Goal: Task Accomplishment & Management: Manage account settings

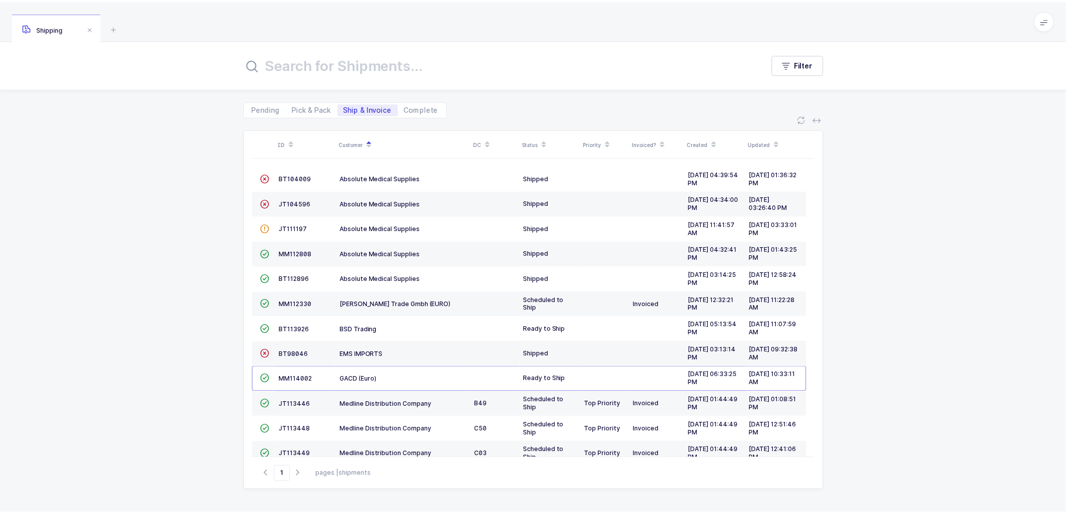
scroll to position [170, 0]
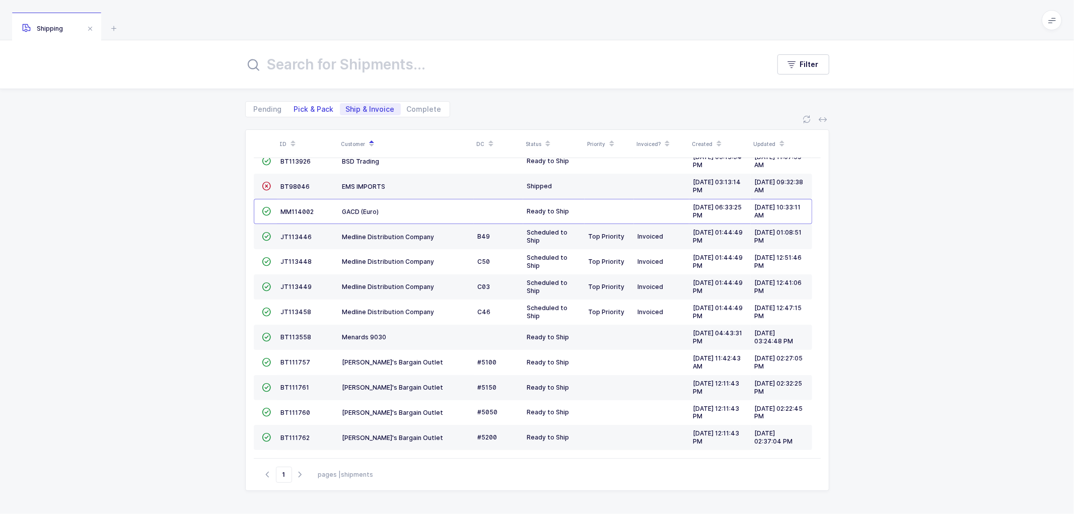
click at [310, 106] on span "Pick & Pack" at bounding box center [314, 109] width 40 height 7
click at [295, 106] on input "Pick & Pack" at bounding box center [291, 106] width 7 height 7
radio input "true"
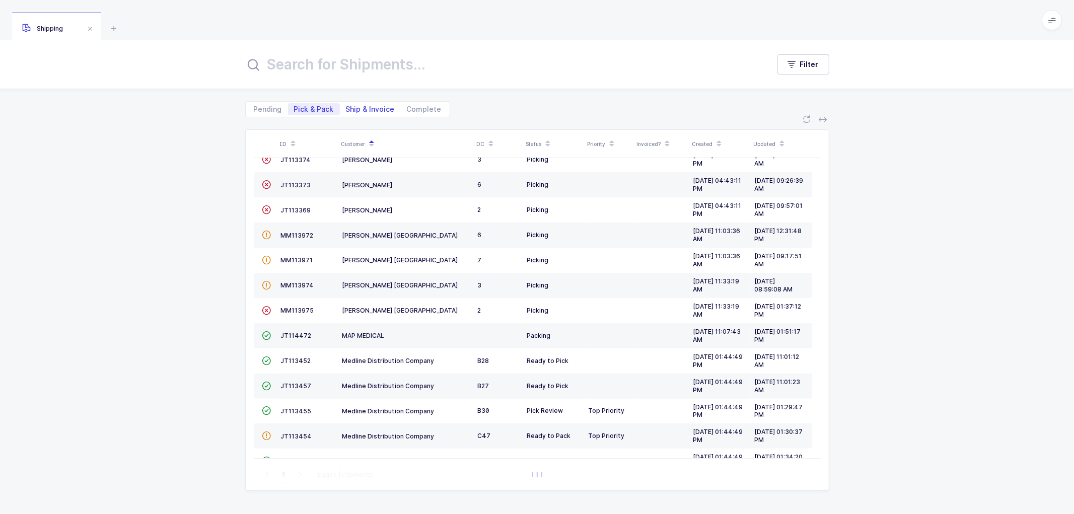
click at [369, 106] on span "Ship & Invoice" at bounding box center [370, 109] width 49 height 7
click at [346, 104] on input "Ship & Invoice" at bounding box center [343, 106] width 7 height 7
radio input "true"
radio input "false"
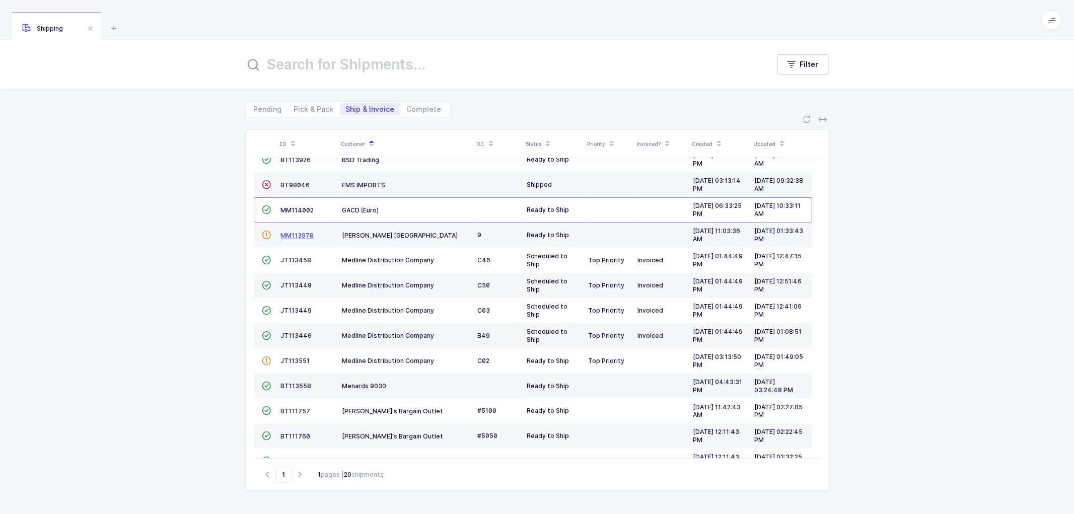
click at [299, 233] on span "MM113970" at bounding box center [297, 236] width 33 height 8
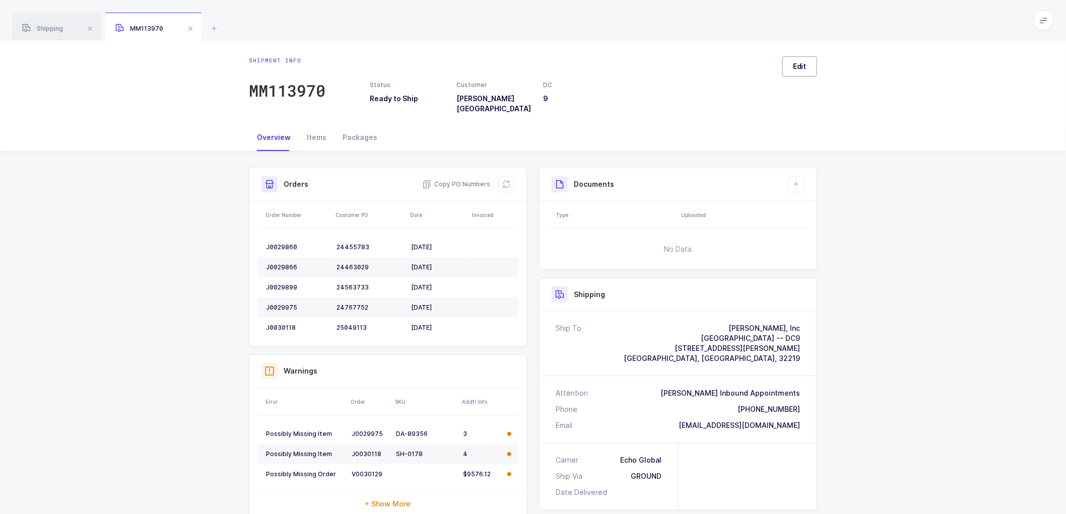
click at [801, 66] on span "Edit" at bounding box center [800, 66] width 14 height 10
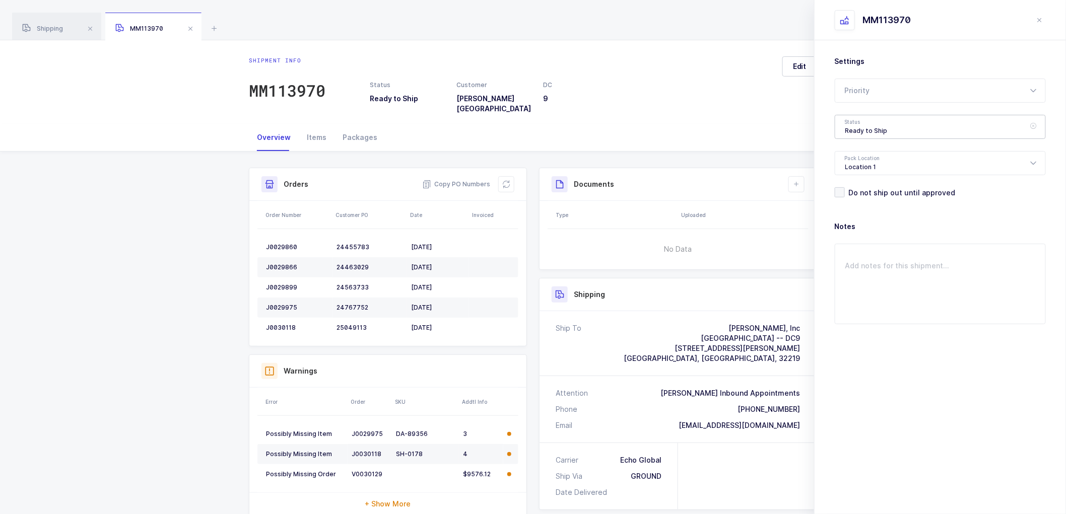
click at [859, 127] on div "Ready to Ship" at bounding box center [939, 127] width 211 height 24
click at [868, 184] on span "Scheduled to Ship" at bounding box center [877, 188] width 64 height 9
type input "Scheduled to Ship"
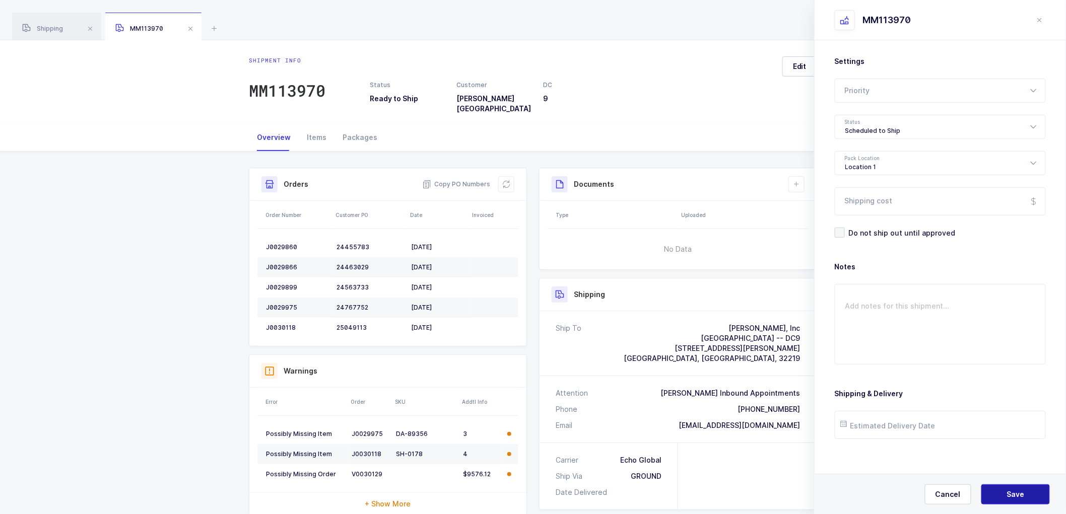
click at [1009, 493] on span "Save" at bounding box center [1016, 495] width 18 height 10
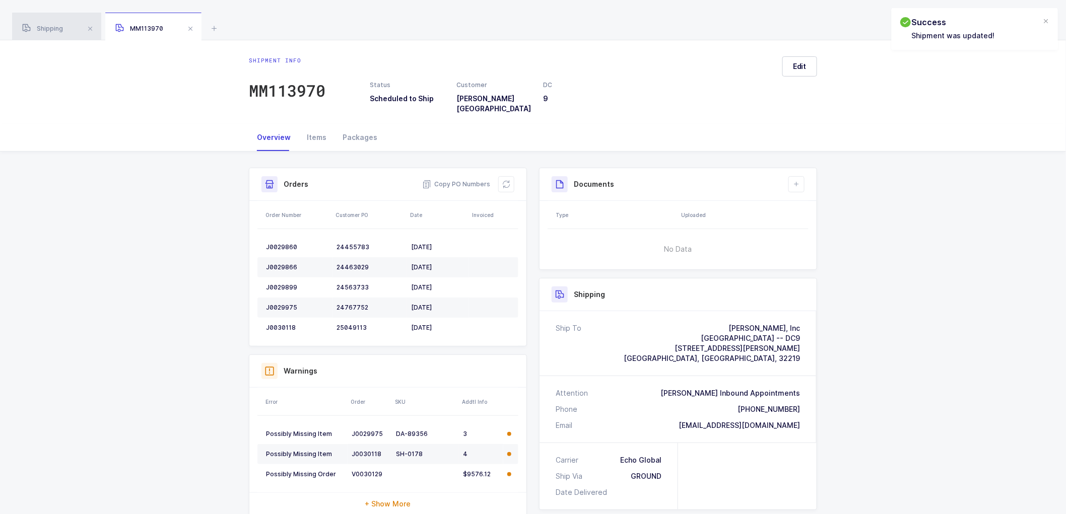
click at [51, 27] on span "Shipping" at bounding box center [42, 29] width 41 height 8
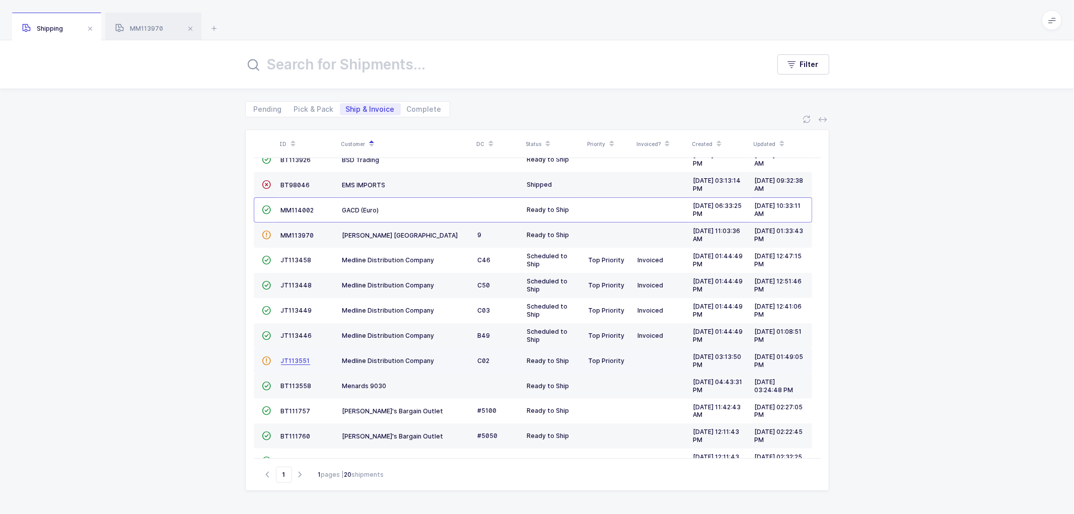
click at [289, 364] on span "JT113551" at bounding box center [295, 361] width 29 height 8
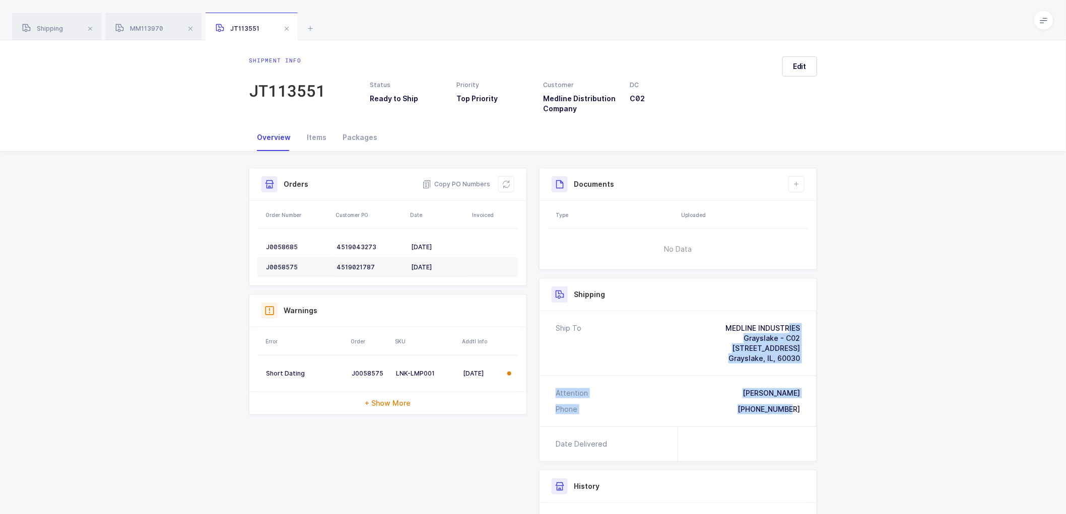
drag, startPoint x: 811, startPoint y: 409, endPoint x: 642, endPoint y: 317, distance: 193.1
click at [642, 317] on div "Ship To MEDLINE INDUSTRIES Grayslake - C02 [STREET_ADDRESS] Attention Will [PER…" at bounding box center [677, 368] width 277 height 115
copy div "MEDLINE INDUSTRIES Grayslake - C02 [STREET_ADDRESS] Attention [GEOGRAPHIC_DATA]…"
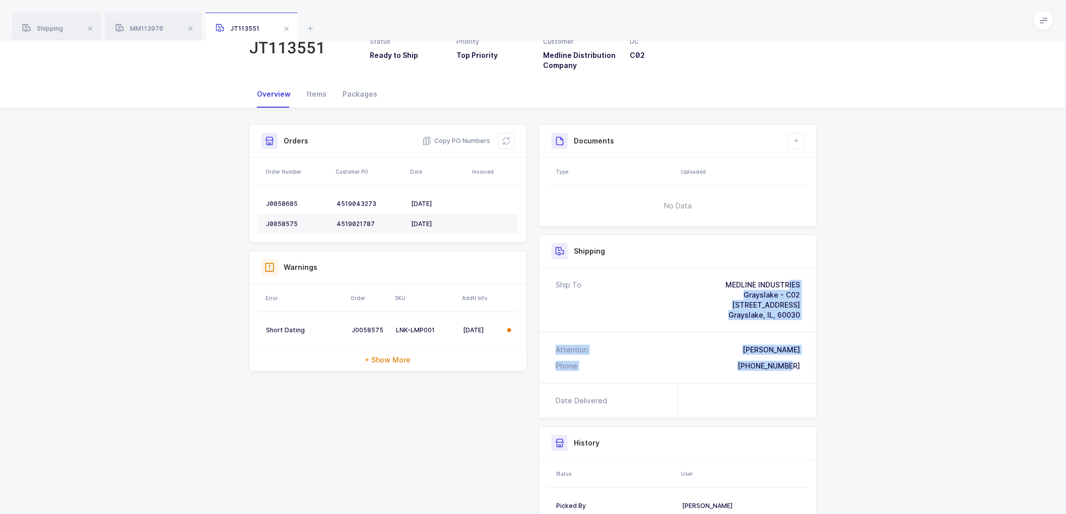
scroll to position [56, 0]
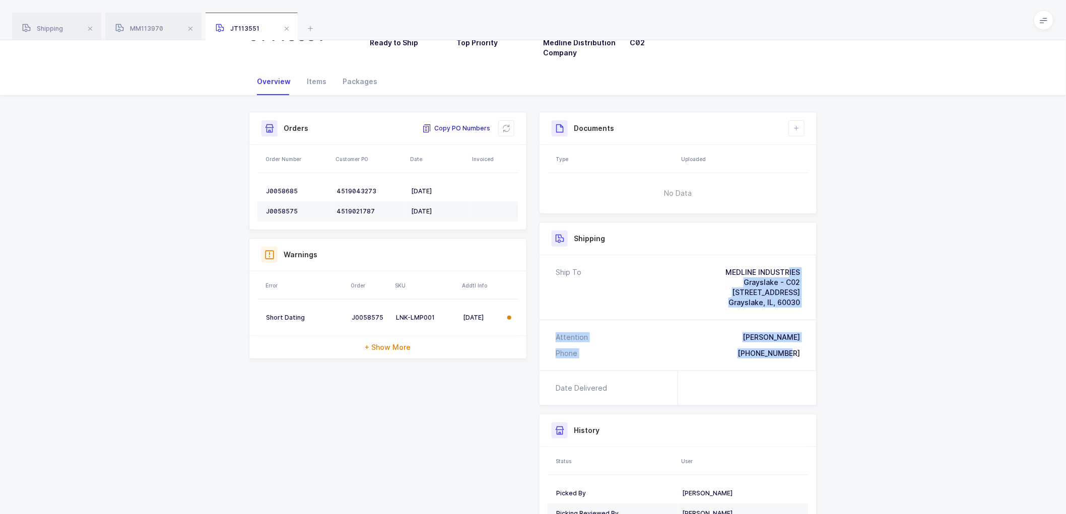
click at [462, 127] on span "Copy PO Numbers" at bounding box center [456, 128] width 68 height 10
drag, startPoint x: 355, startPoint y: 84, endPoint x: 380, endPoint y: 85, distance: 25.2
click at [355, 84] on div "Packages" at bounding box center [359, 81] width 51 height 27
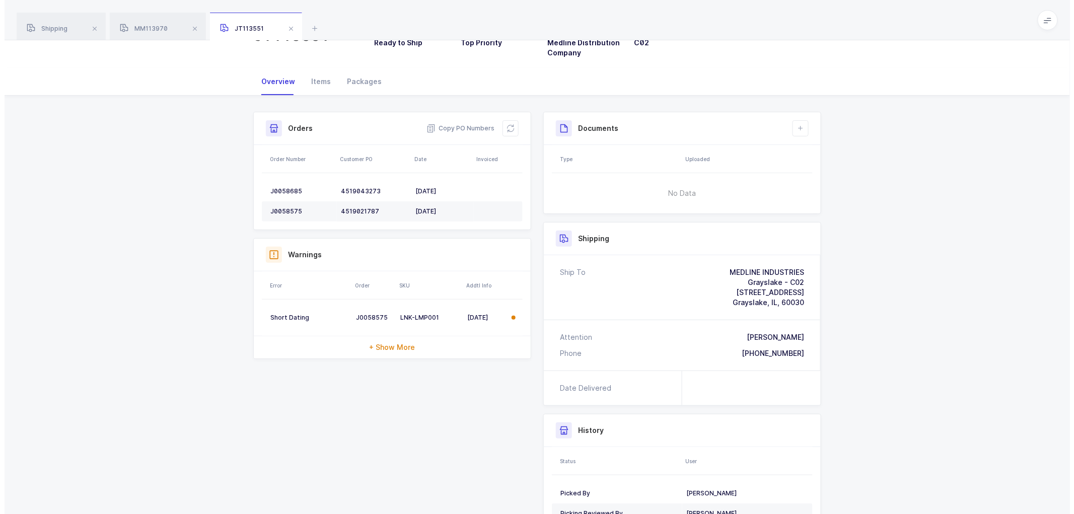
scroll to position [0, 0]
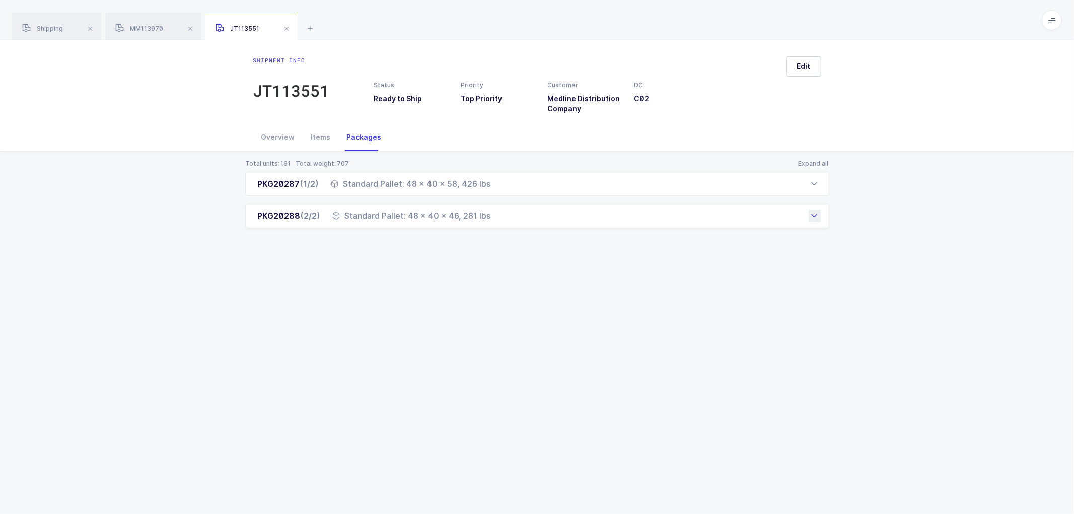
drag, startPoint x: 245, startPoint y: 184, endPoint x: 514, endPoint y: 225, distance: 272.5
click at [514, 225] on div "PKG20287 (1/2) Standard Pallet: 48 x 40 x 58, 426 lbs Order Number Customer PO …" at bounding box center [537, 200] width 584 height 56
copy div "PKG20287 (1/2) Standard Pallet: 48 x 40 x 58, 426 lbs Order Number Customer PO …"
drag, startPoint x: 51, startPoint y: 26, endPoint x: 133, endPoint y: 46, distance: 84.5
click at [52, 26] on span "Shipping" at bounding box center [42, 29] width 41 height 8
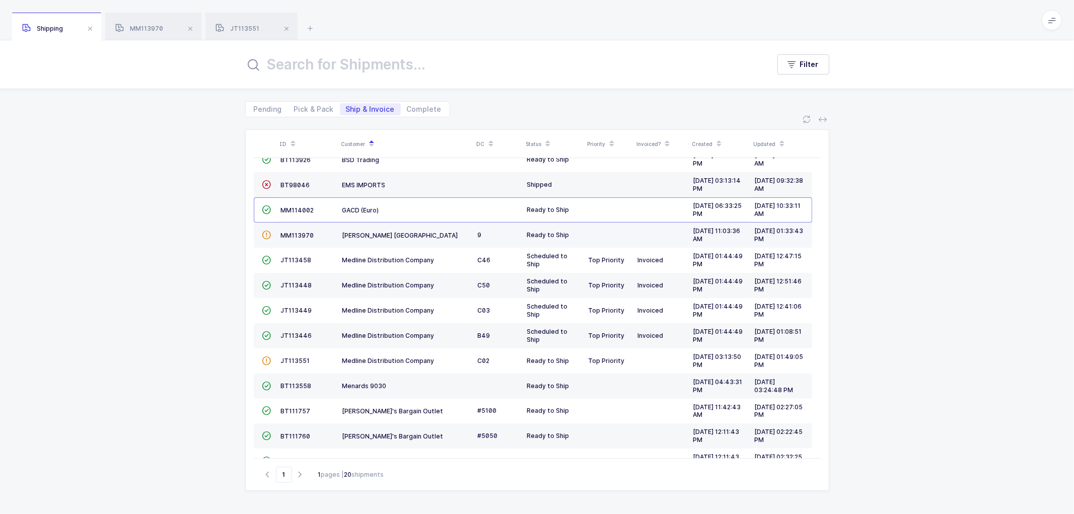
click at [290, 231] on td "MM113970" at bounding box center [307, 235] width 61 height 25
click at [294, 232] on span "MM113970" at bounding box center [297, 236] width 33 height 8
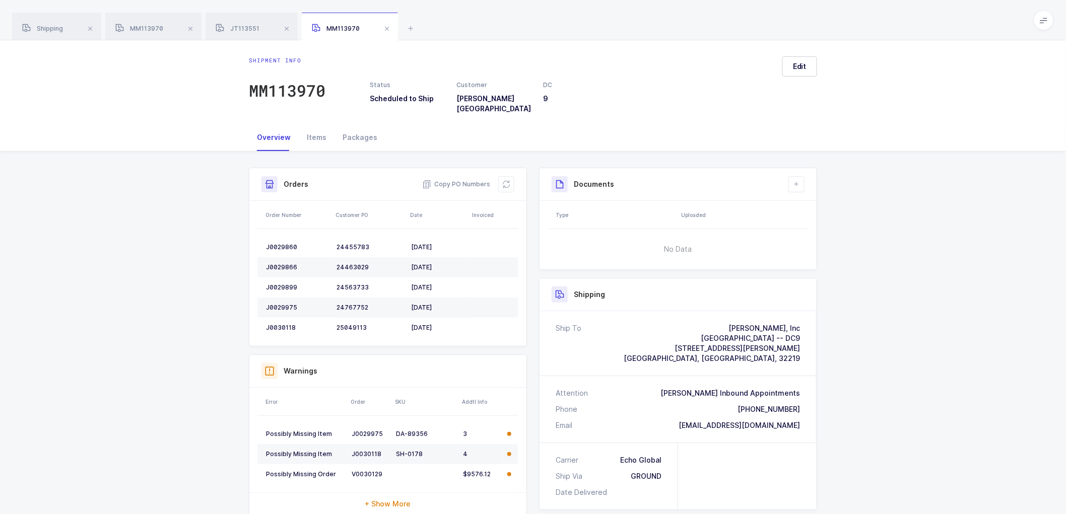
drag, startPoint x: 804, startPoint y: 424, endPoint x: 681, endPoint y: 313, distance: 165.1
click at [681, 313] on div "Ship To [PERSON_NAME], Inc [GEOGRAPHIC_DATA] -- DC9 [STREET_ADDRESS][PERSON_NAM…" at bounding box center [677, 376] width 277 height 131
copy div "[PERSON_NAME], Inc [GEOGRAPHIC_DATA] -- DC9 [STREET_ADDRESS][PERSON_NAME] Atten…"
click at [51, 26] on span "Shipping" at bounding box center [42, 29] width 41 height 8
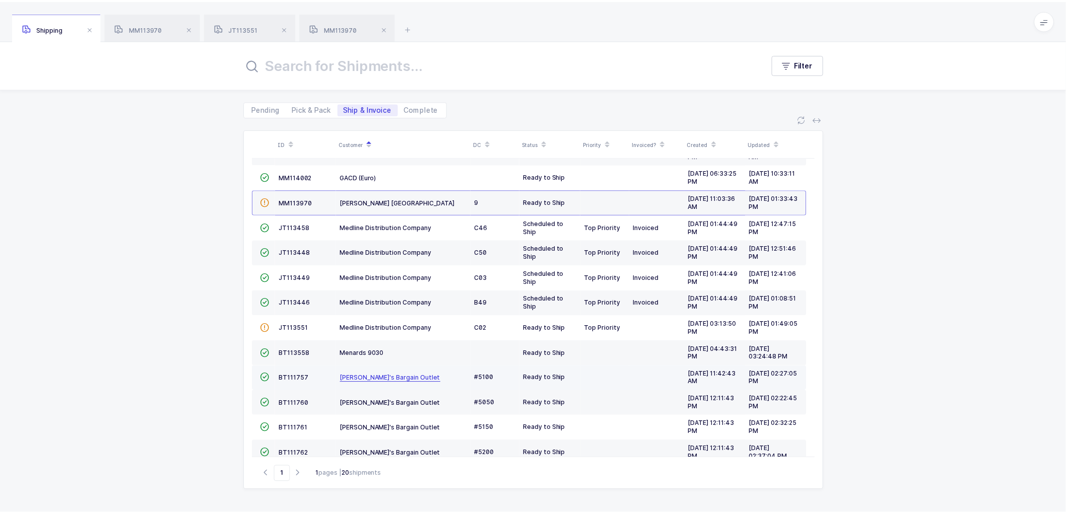
scroll to position [221, 0]
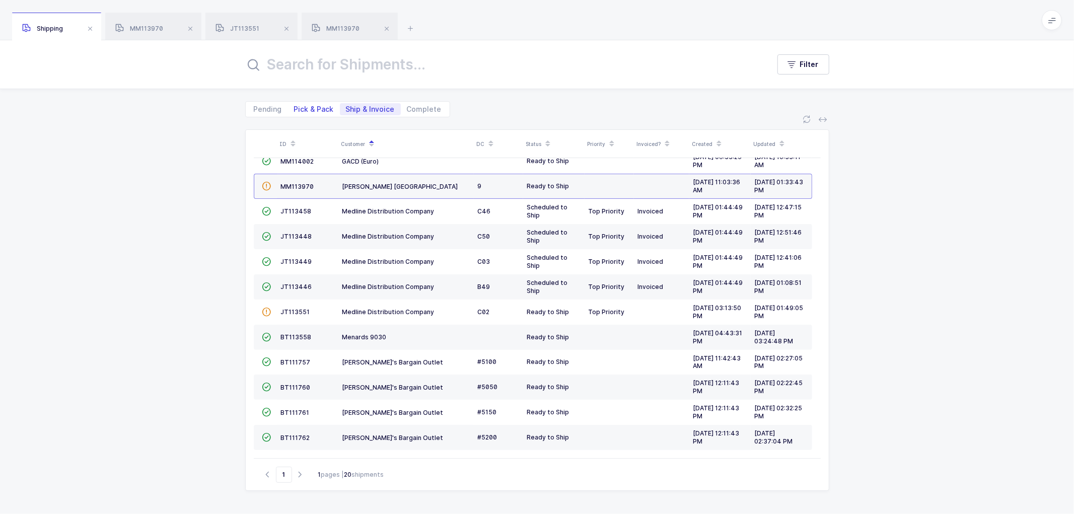
click at [311, 107] on span "Pick & Pack" at bounding box center [314, 109] width 40 height 7
click at [295, 107] on input "Pick & Pack" at bounding box center [291, 106] width 7 height 7
radio input "true"
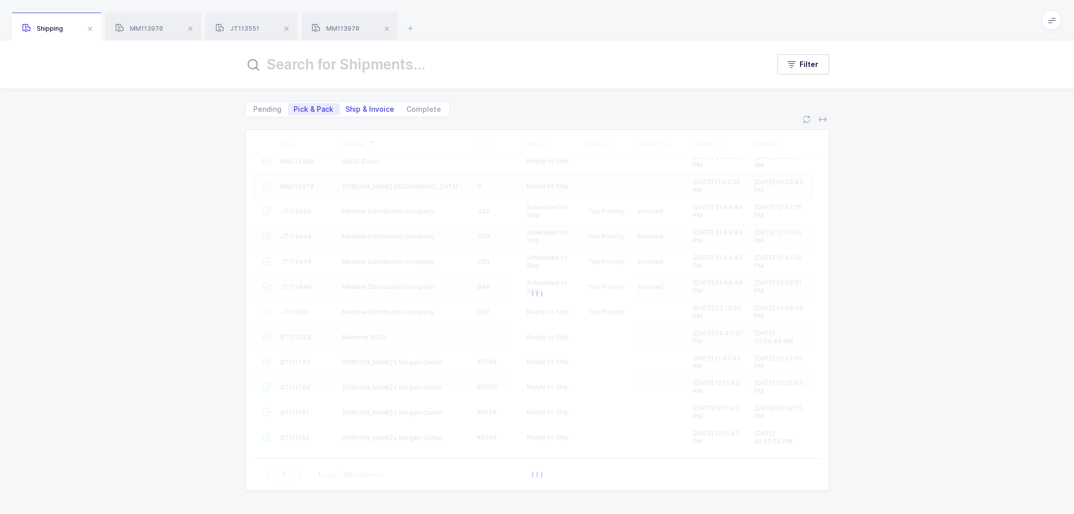
click at [359, 107] on span "Ship & Invoice" at bounding box center [370, 109] width 49 height 7
click at [346, 107] on input "Ship & Invoice" at bounding box center [343, 106] width 7 height 7
radio input "true"
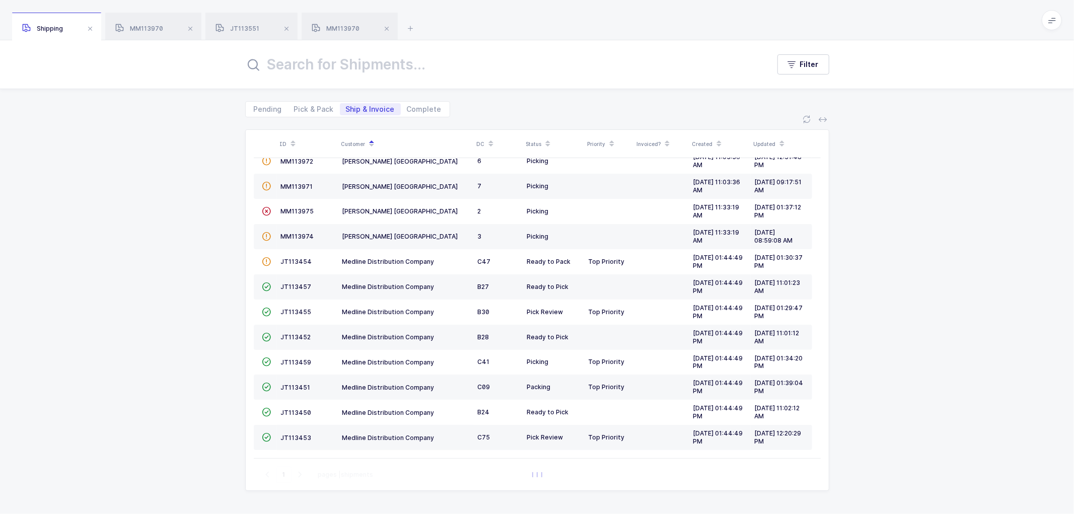
radio input "false"
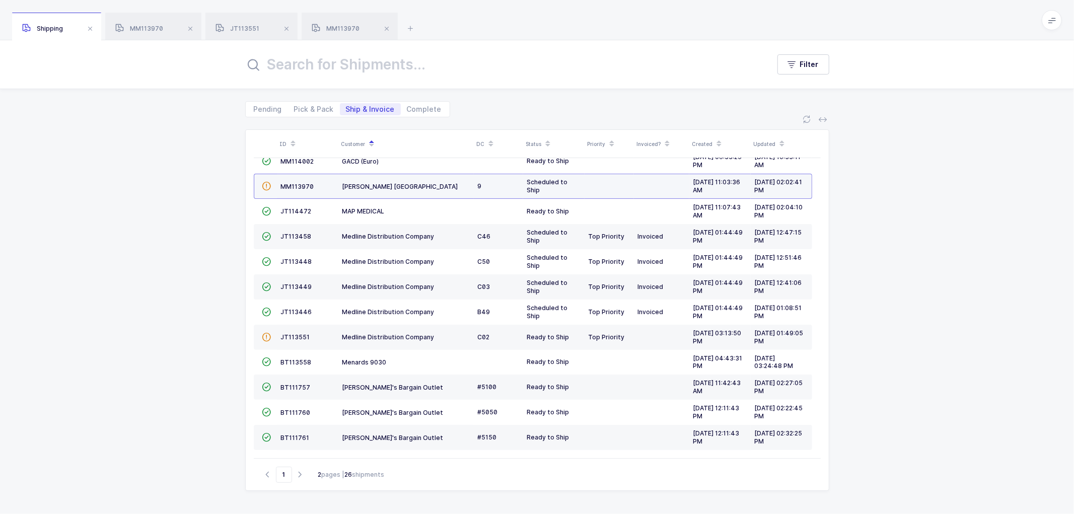
click at [293, 179] on td "MM113970" at bounding box center [307, 186] width 61 height 25
click at [290, 183] on span "MM113970" at bounding box center [297, 187] width 33 height 8
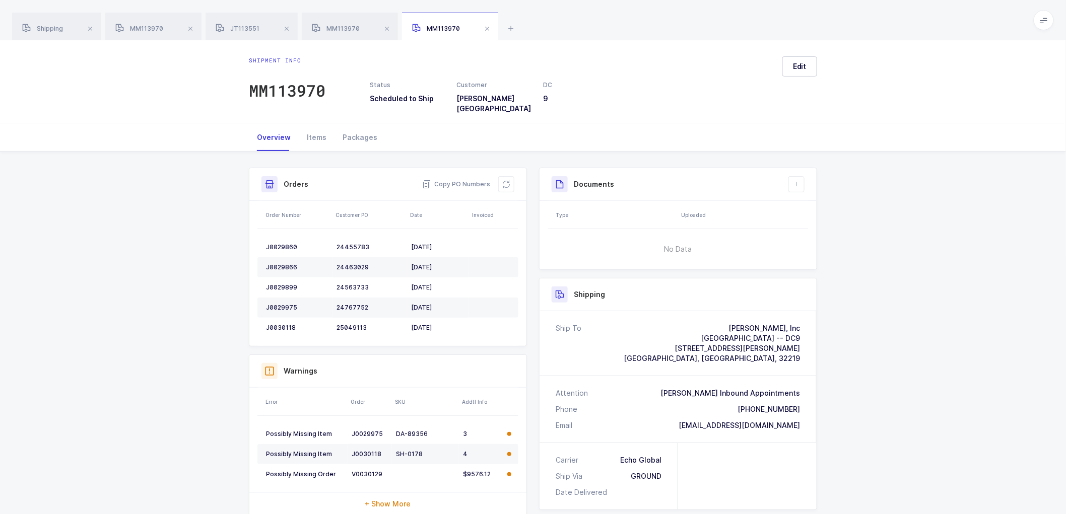
click at [799, 419] on div "Attention [PERSON_NAME] Inbound Appointments Phone [PHONE_NUMBER] Email [EMAIL_…" at bounding box center [677, 409] width 277 height 66
drag, startPoint x: 888, startPoint y: 366, endPoint x: 816, endPoint y: 376, distance: 72.7
click at [888, 366] on div "Shipment Info Shipment Number MM113970 Status Scheduled to Ship Customer [PERSO…" at bounding box center [533, 420] width 1066 height 537
drag, startPoint x: 801, startPoint y: 419, endPoint x: 706, endPoint y: 321, distance: 137.1
click at [706, 321] on div "Ship To [PERSON_NAME], Inc [GEOGRAPHIC_DATA] -- DC9 [STREET_ADDRESS][PERSON_NAM…" at bounding box center [677, 376] width 277 height 131
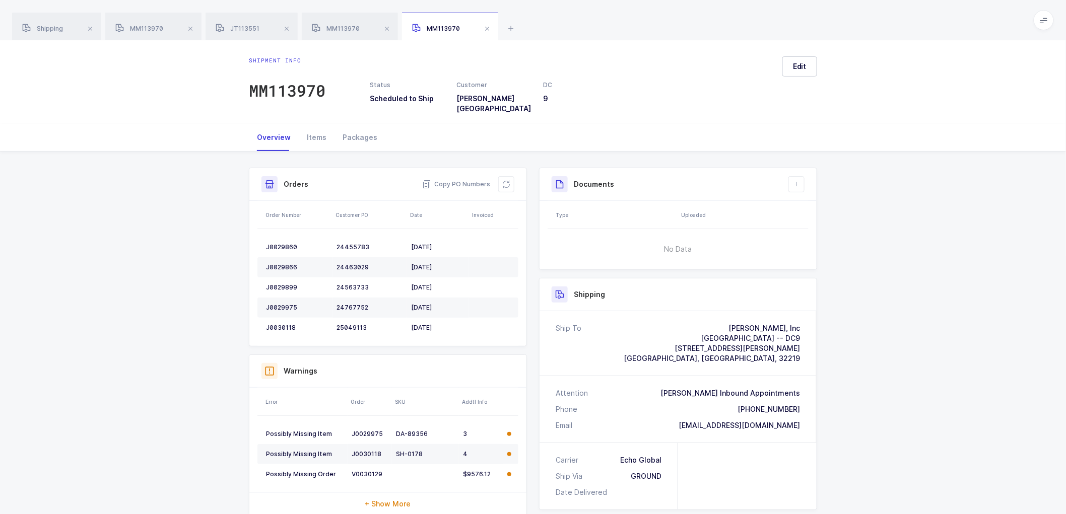
copy div "[PERSON_NAME], Inc [GEOGRAPHIC_DATA] -- DC9 [STREET_ADDRESS][PERSON_NAME] Atten…"
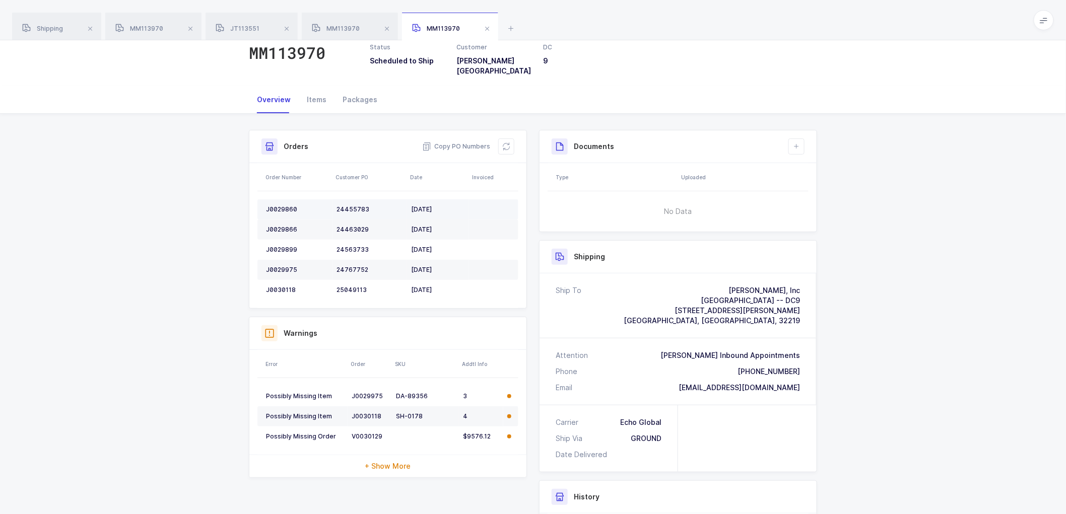
scroll to position [56, 0]
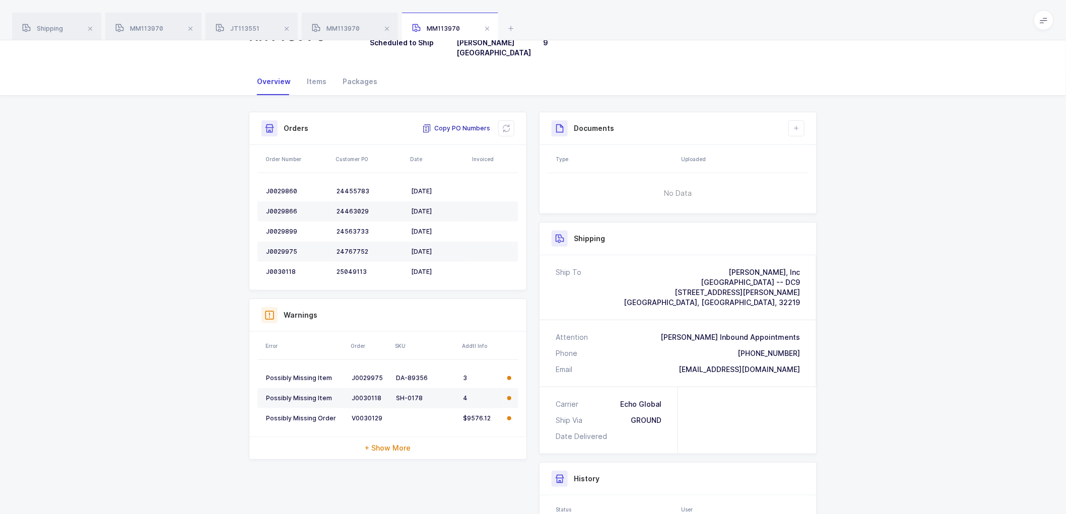
drag, startPoint x: 460, startPoint y: 120, endPoint x: 580, endPoint y: 158, distance: 125.3
click at [460, 123] on span "Copy PO Numbers" at bounding box center [456, 128] width 68 height 10
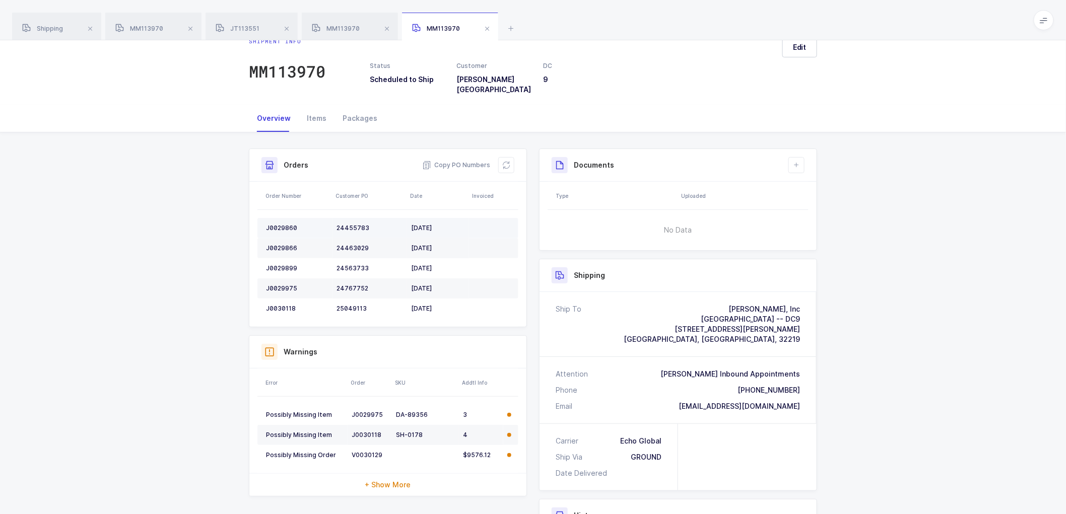
scroll to position [0, 0]
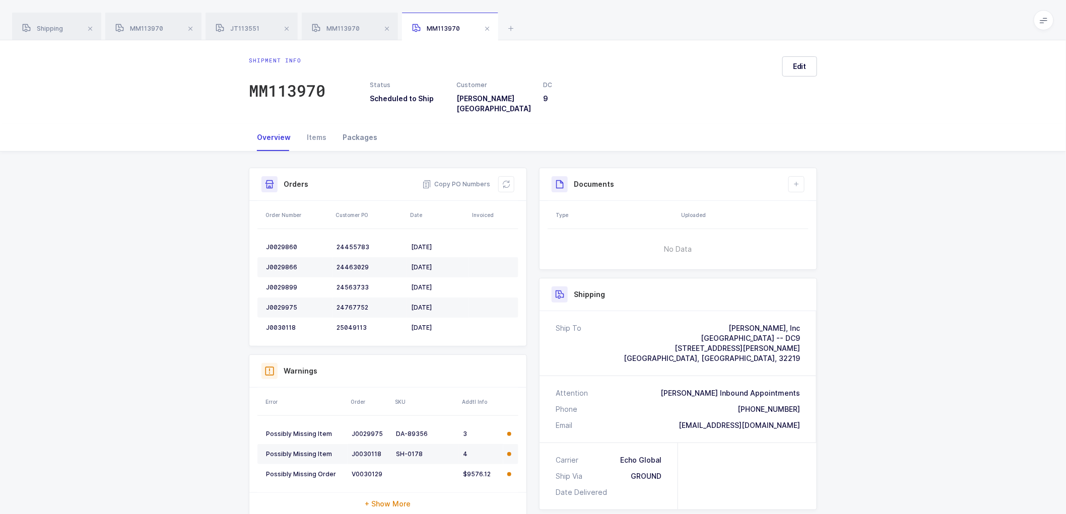
click at [356, 127] on div "Packages" at bounding box center [359, 137] width 51 height 27
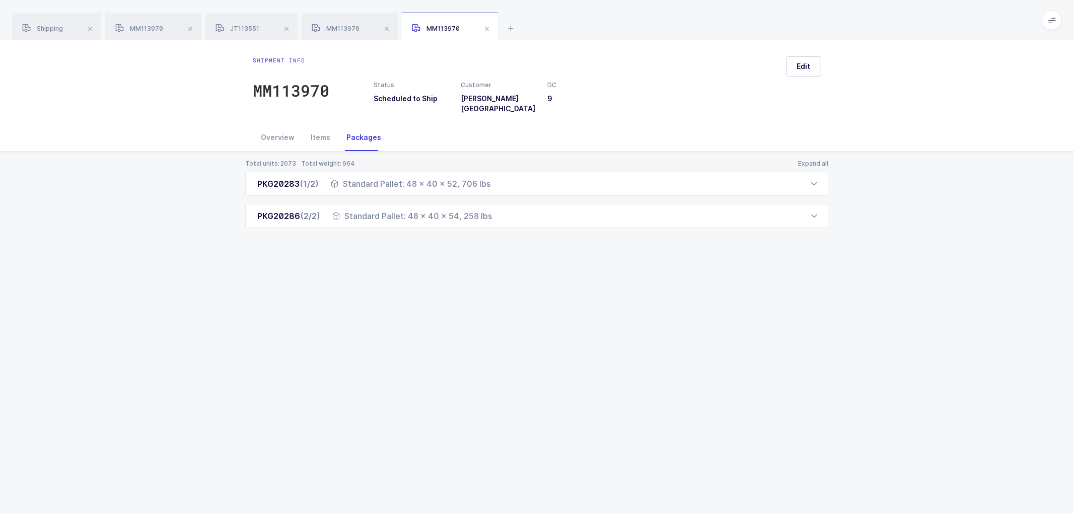
drag, startPoint x: 254, startPoint y: 174, endPoint x: 497, endPoint y: 225, distance: 248.5
click at [497, 225] on div "Total units: 2073 Total weight: 964 Expand all PKG20283 (1/2) Standard Pallet: …" at bounding box center [537, 206] width 1058 height 109
copy div "PKG20283 (1/2) Standard Pallet: 48 x 40 x 52, 706 lbs Order Number Customer PO …"
drag, startPoint x: 317, startPoint y: 129, endPoint x: 360, endPoint y: 133, distance: 43.0
click at [317, 129] on div "Items" at bounding box center [321, 137] width 36 height 27
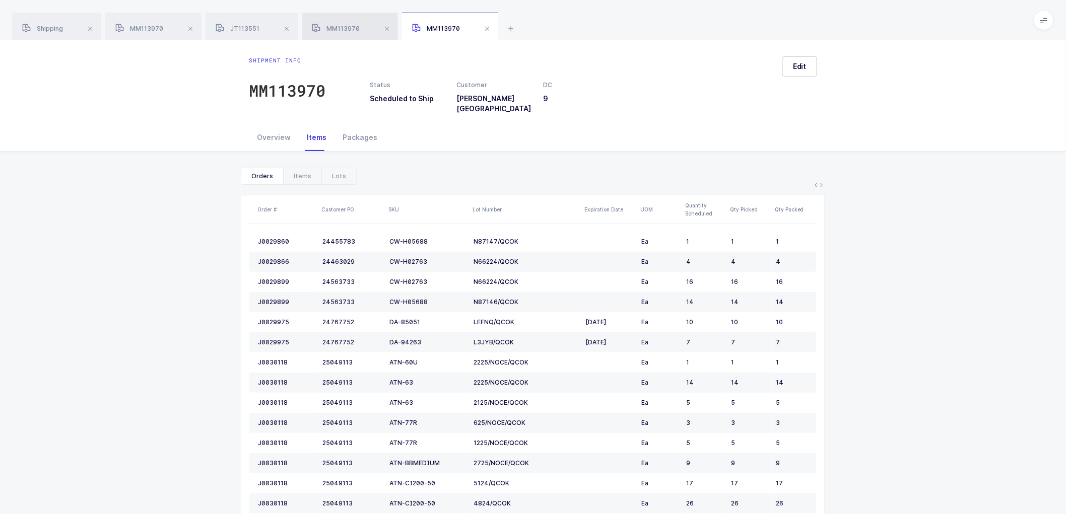
drag, startPoint x: 330, startPoint y: 26, endPoint x: 374, endPoint y: 30, distance: 44.5
click at [330, 26] on span "MM113970" at bounding box center [336, 29] width 48 height 8
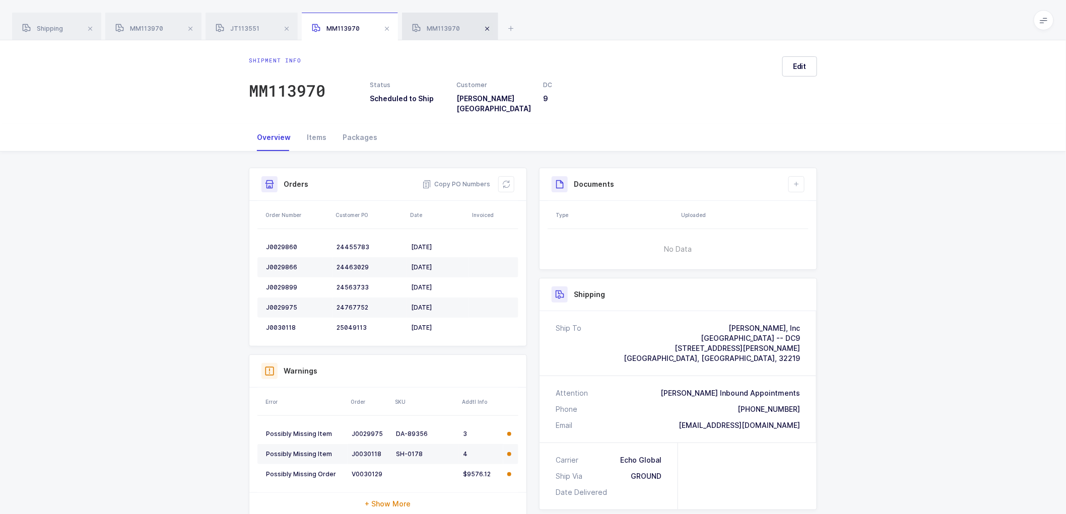
click at [485, 27] on span at bounding box center [487, 29] width 12 height 12
drag, startPoint x: 388, startPoint y: 27, endPoint x: 370, endPoint y: 29, distance: 17.7
click at [388, 27] on span at bounding box center [387, 29] width 12 height 12
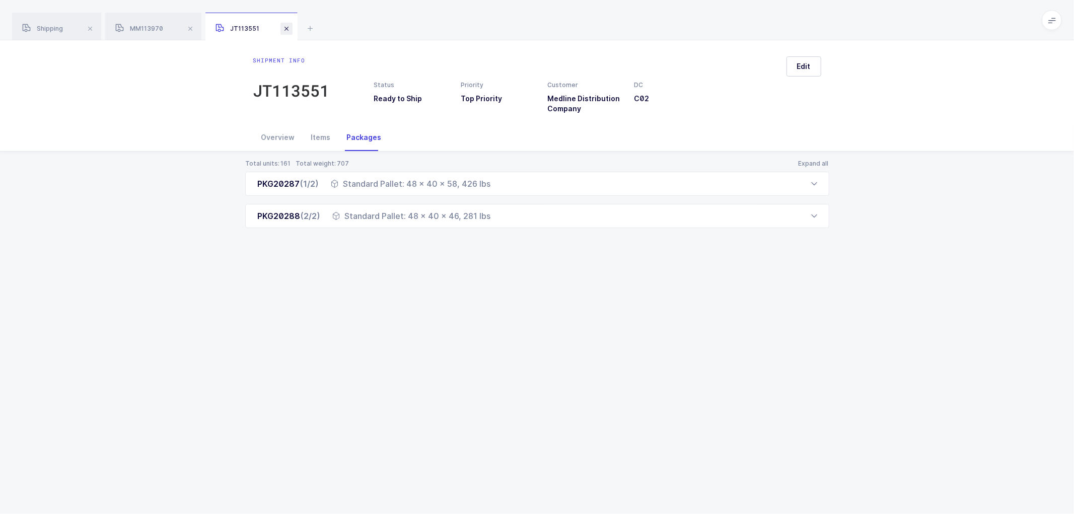
click at [288, 29] on span at bounding box center [287, 29] width 12 height 12
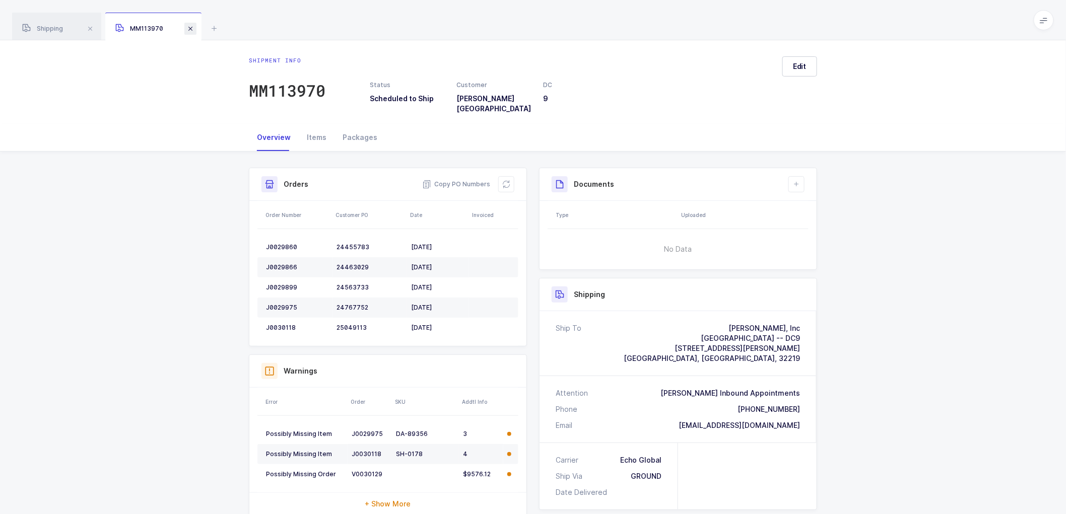
click at [189, 28] on span at bounding box center [190, 29] width 12 height 12
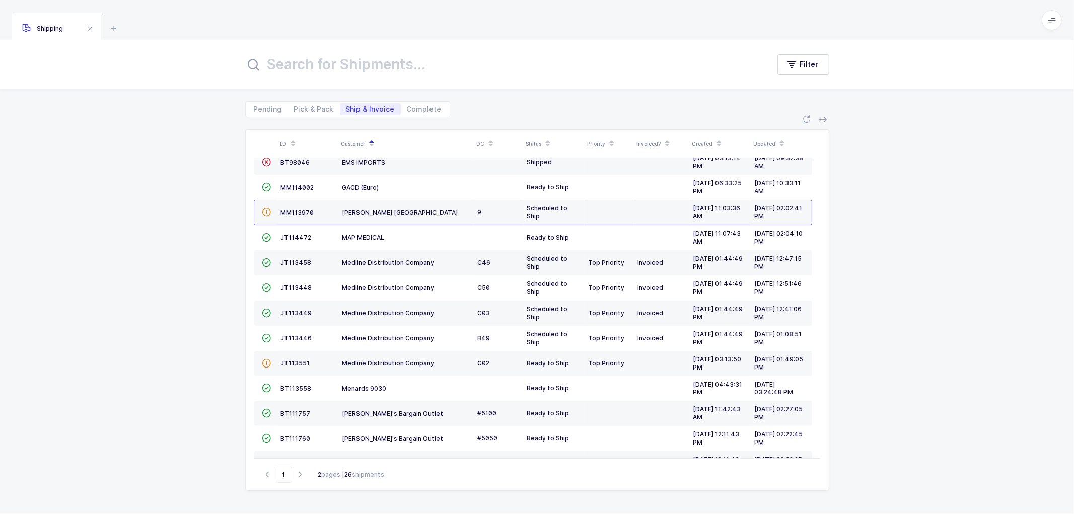
click at [163, 170] on div "ID Customer DC Status Priority Invoiced? Created Updated  BT104009 Absolute Me…" at bounding box center [537, 315] width 1074 height 397
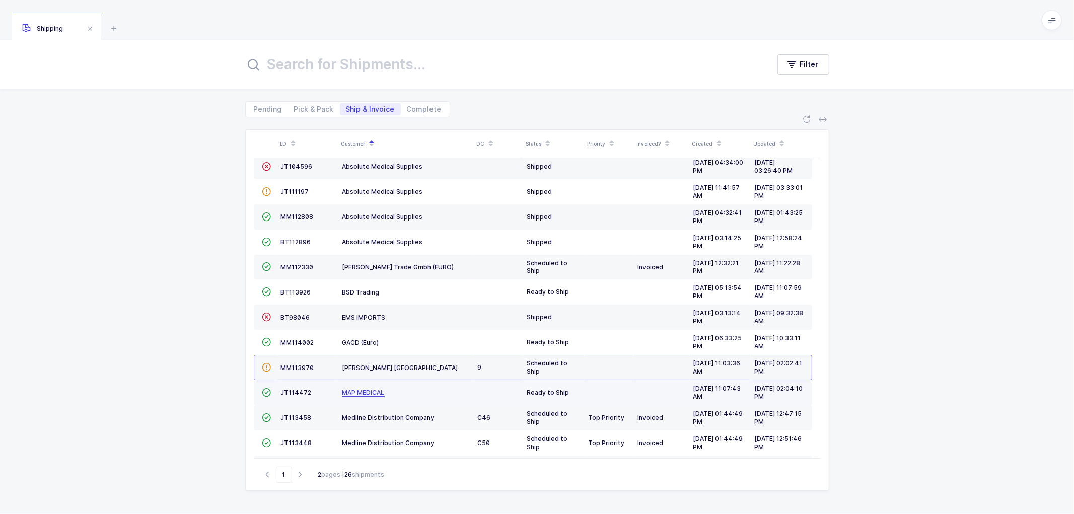
scroll to position [56, 0]
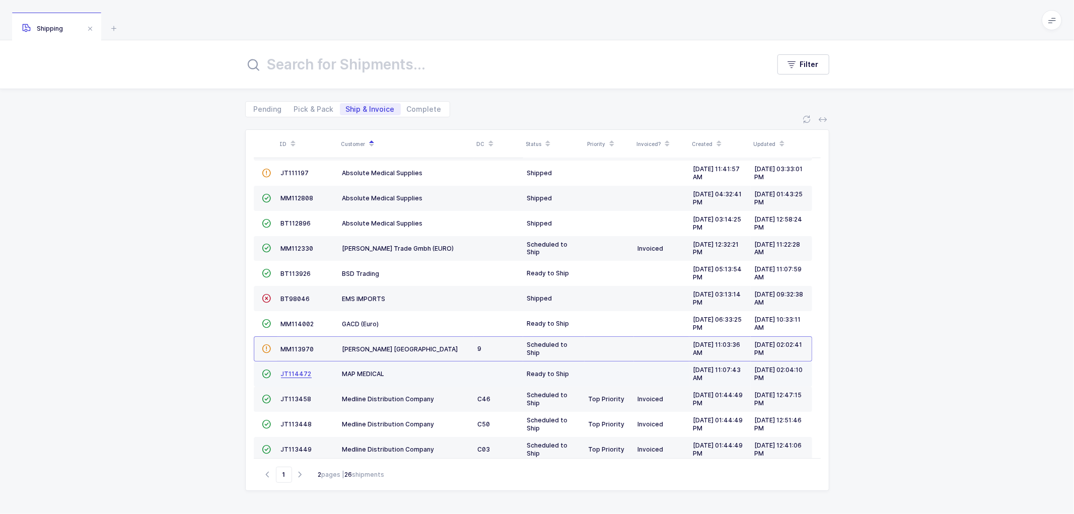
click at [295, 375] on span "JT114472" at bounding box center [296, 374] width 31 height 8
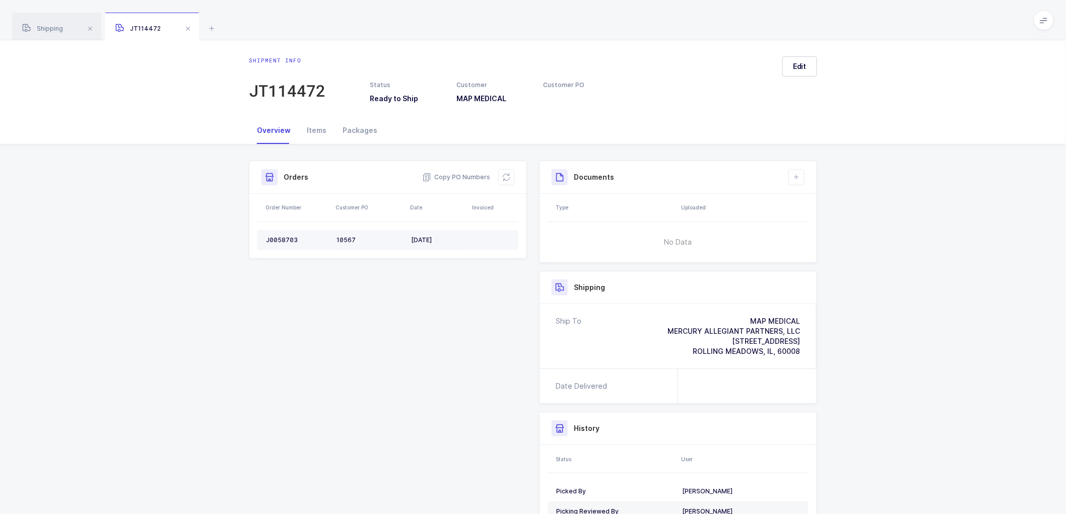
click at [283, 233] on td "J0058703" at bounding box center [294, 240] width 75 height 20
copy div "J0058703"
drag, startPoint x: 311, startPoint y: 127, endPoint x: 322, endPoint y: 128, distance: 11.6
click at [311, 127] on div "Items" at bounding box center [317, 130] width 36 height 27
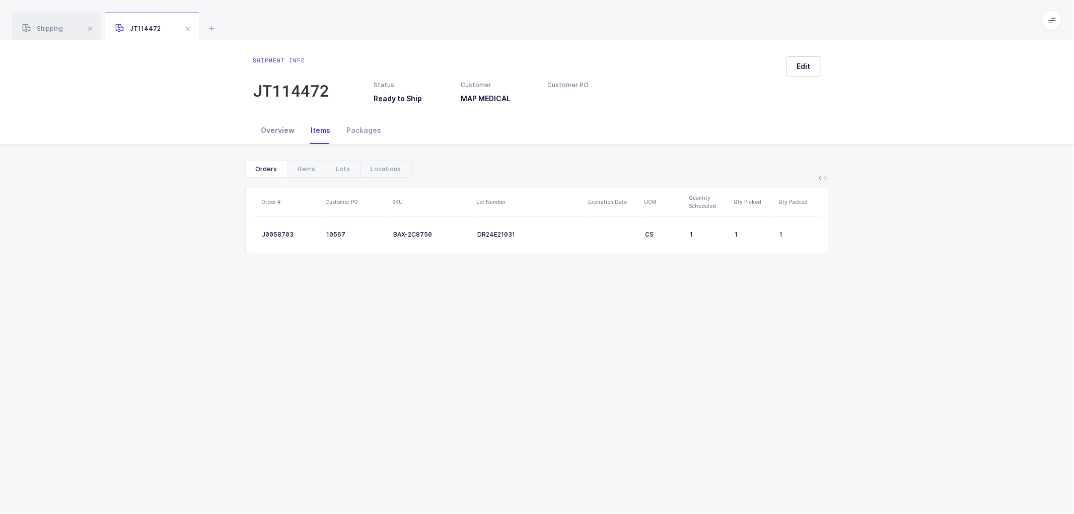
click at [273, 129] on div "Overview" at bounding box center [278, 130] width 50 height 27
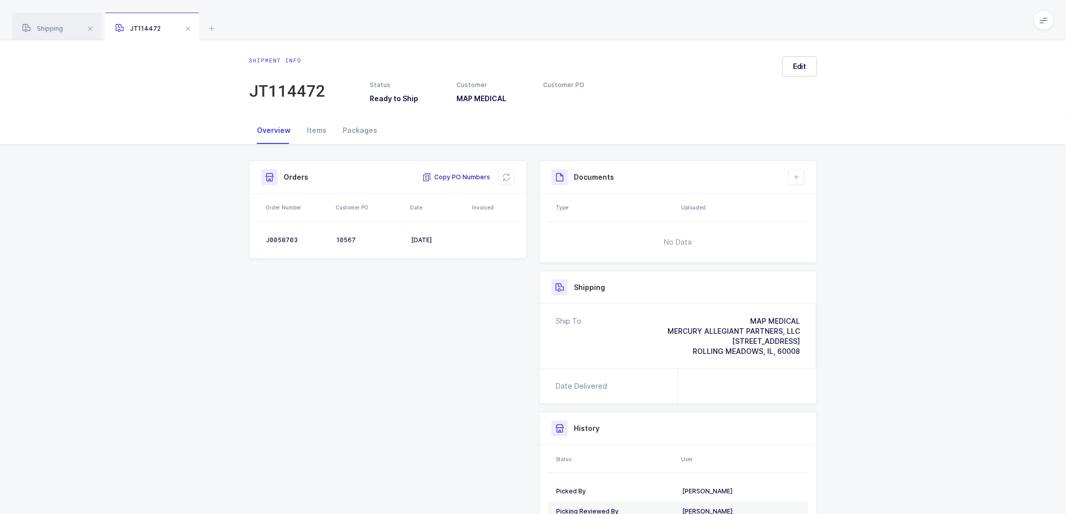
click at [460, 174] on span "Copy PO Numbers" at bounding box center [456, 177] width 68 height 10
click at [353, 126] on div "Packages" at bounding box center [359, 130] width 51 height 27
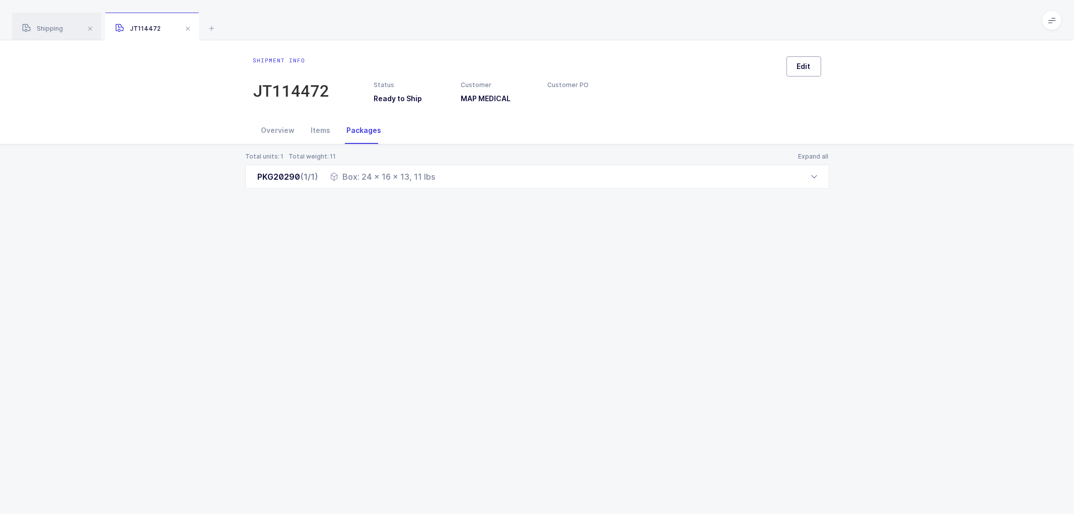
drag, startPoint x: 799, startPoint y: 64, endPoint x: 834, endPoint y: 74, distance: 36.5
click at [799, 64] on span "Edit" at bounding box center [804, 66] width 14 height 10
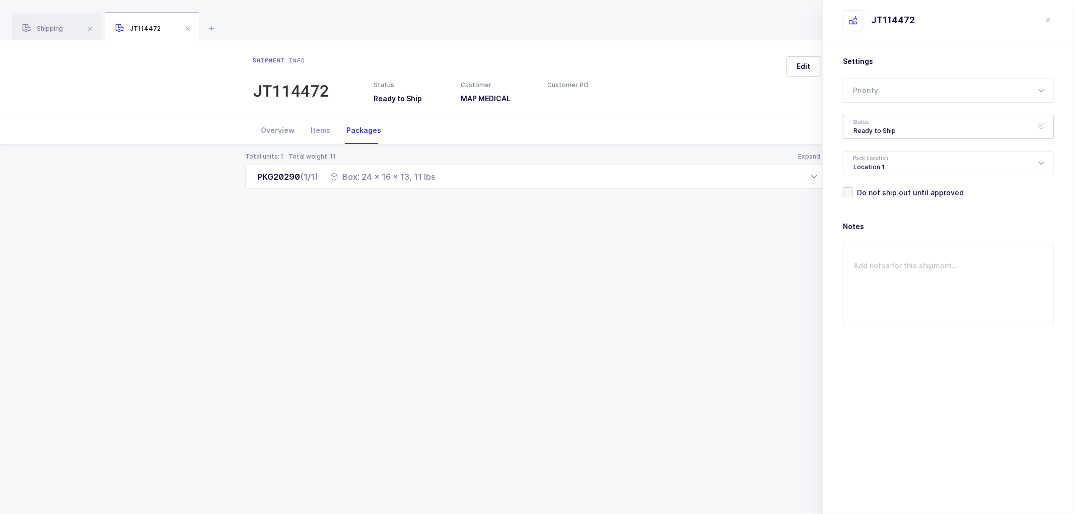
drag, startPoint x: 863, startPoint y: 123, endPoint x: 875, endPoint y: 132, distance: 15.1
click at [863, 123] on div "Ready to Ship" at bounding box center [948, 127] width 211 height 24
click at [870, 202] on span "Shipped" at bounding box center [868, 204] width 29 height 9
type input "Shipped"
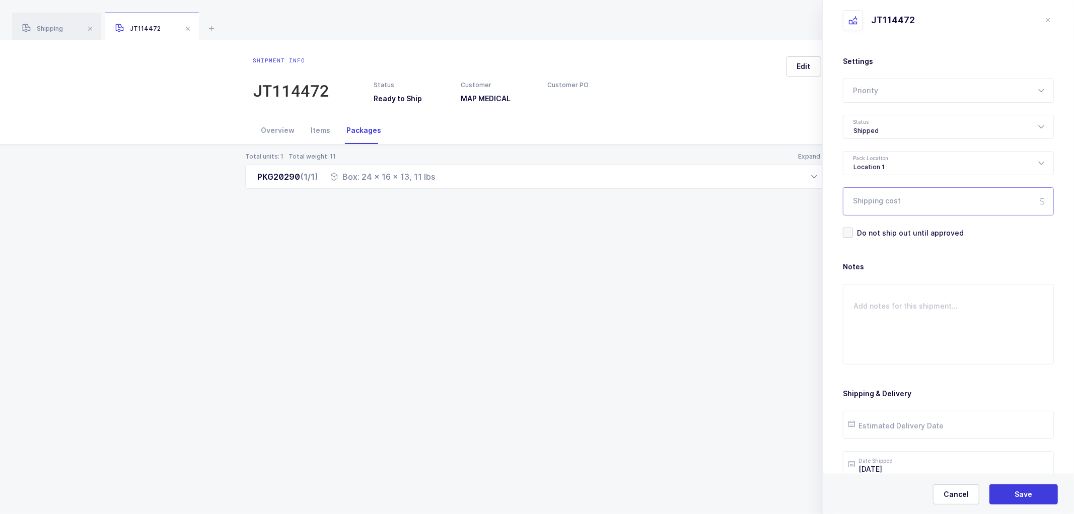
click at [888, 199] on input "Shipping cost" at bounding box center [948, 201] width 211 height 28
paste input "25.63"
type input "25.63"
click at [1020, 495] on span "Save" at bounding box center [1024, 495] width 18 height 10
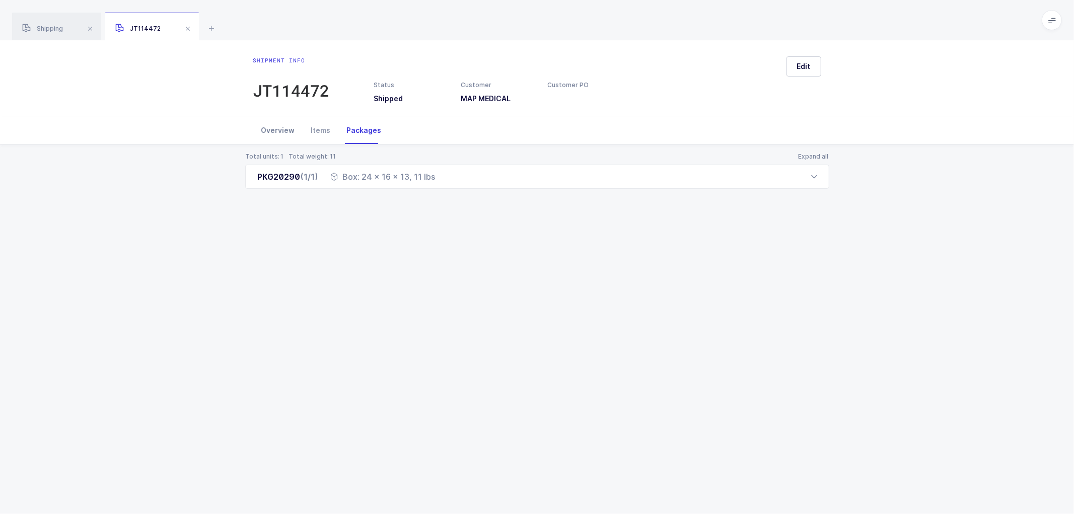
click at [274, 124] on div "Overview" at bounding box center [278, 130] width 50 height 27
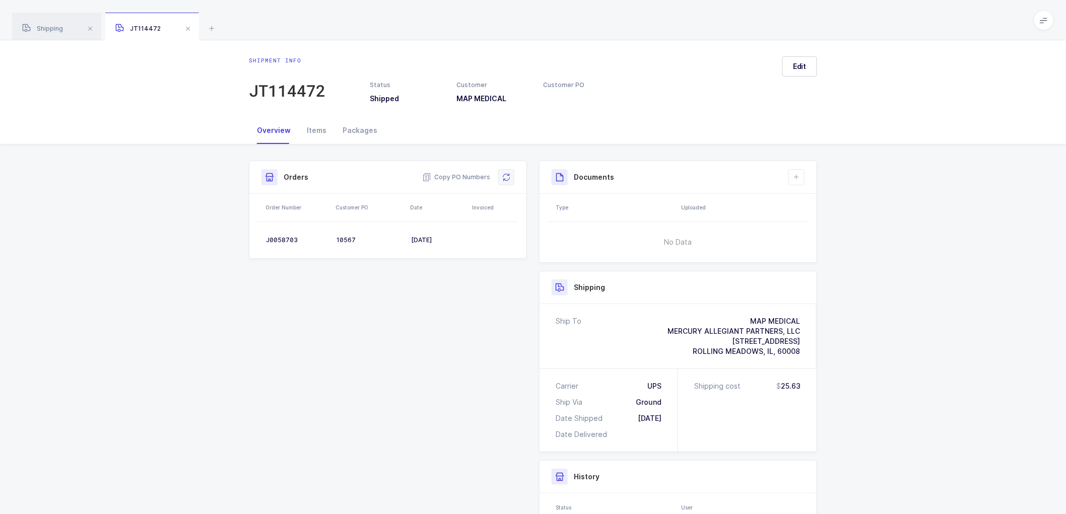
click at [501, 174] on button at bounding box center [506, 177] width 16 height 16
click at [796, 175] on icon at bounding box center [796, 177] width 8 height 8
click at [812, 205] on li "Create Document" at bounding box center [830, 206] width 75 height 16
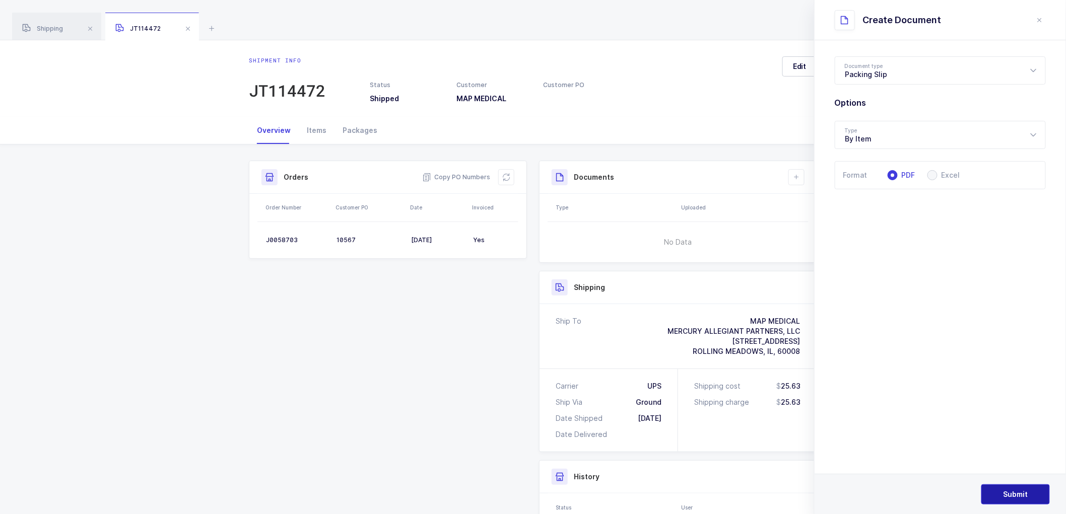
click at [1021, 496] on span "Submit" at bounding box center [1015, 495] width 25 height 10
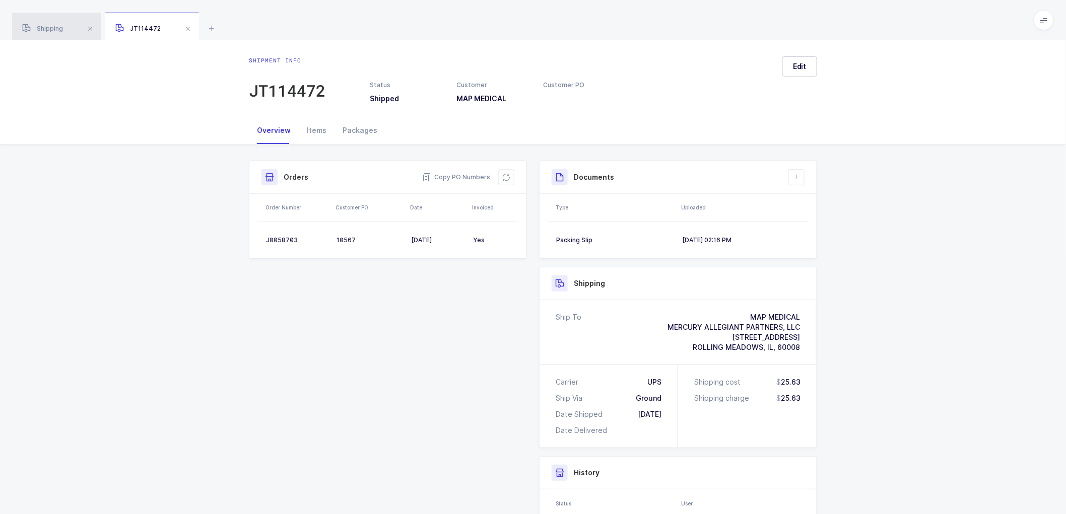
click at [45, 28] on span "Shipping" at bounding box center [42, 29] width 41 height 8
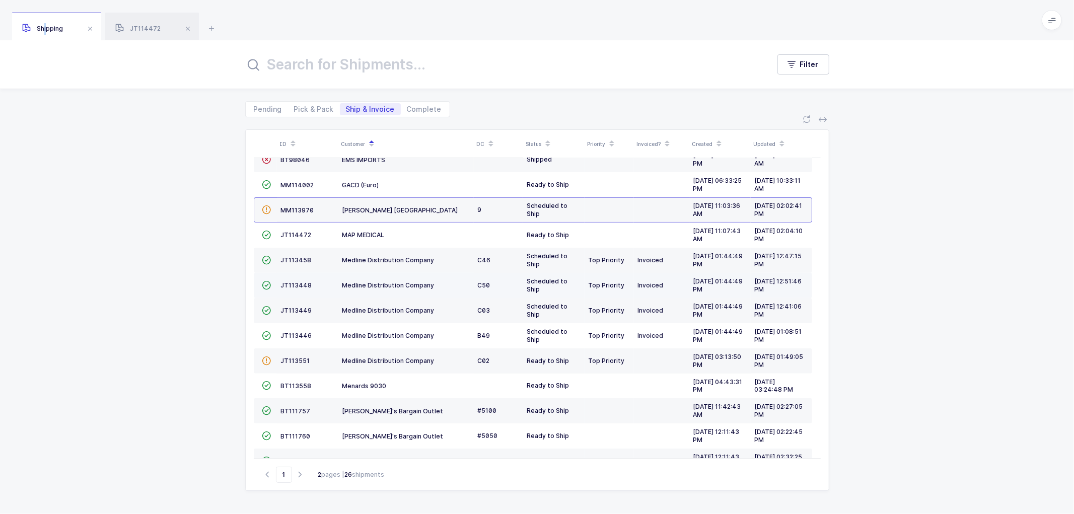
scroll to position [221, 0]
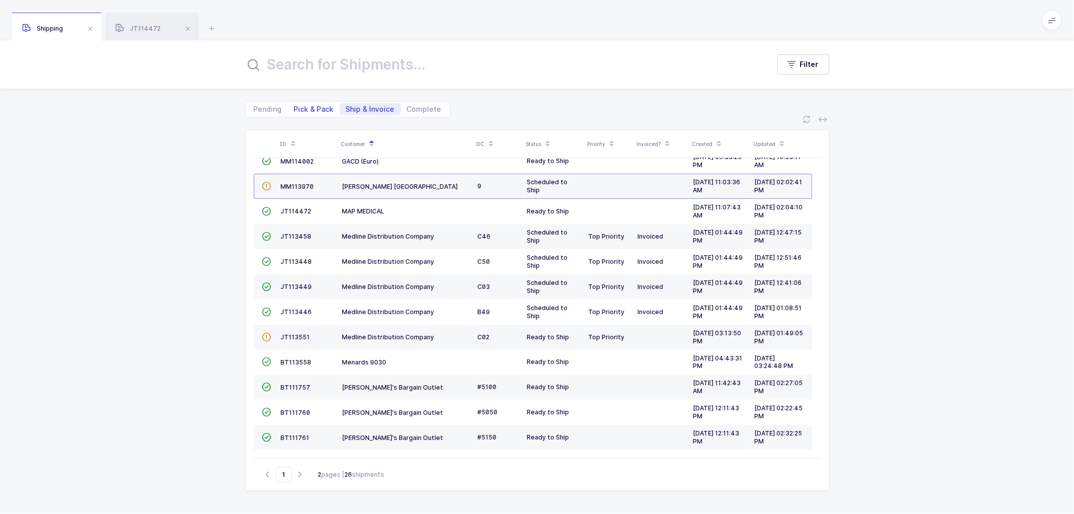
click at [304, 104] on span "Pick & Pack" at bounding box center [314, 109] width 52 height 12
click at [295, 104] on input "Pick & Pack" at bounding box center [291, 106] width 7 height 7
radio input "true"
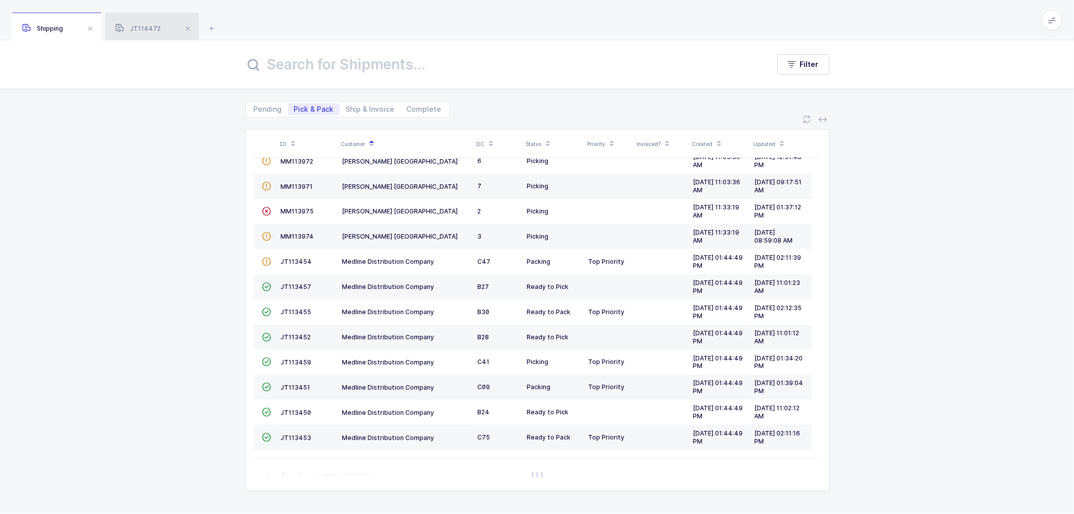
click at [140, 30] on span "JT114472" at bounding box center [137, 29] width 45 height 8
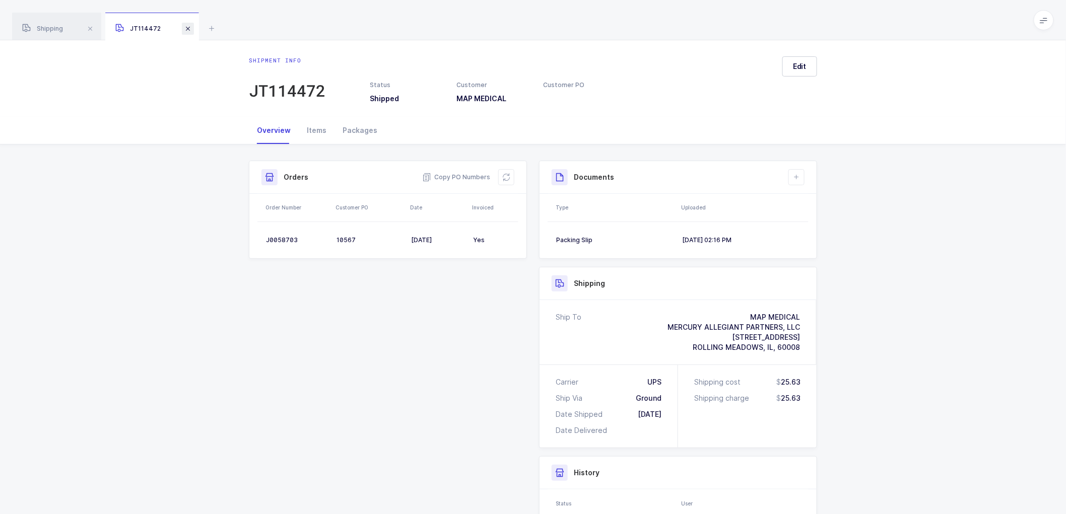
click at [187, 28] on span at bounding box center [188, 29] width 12 height 12
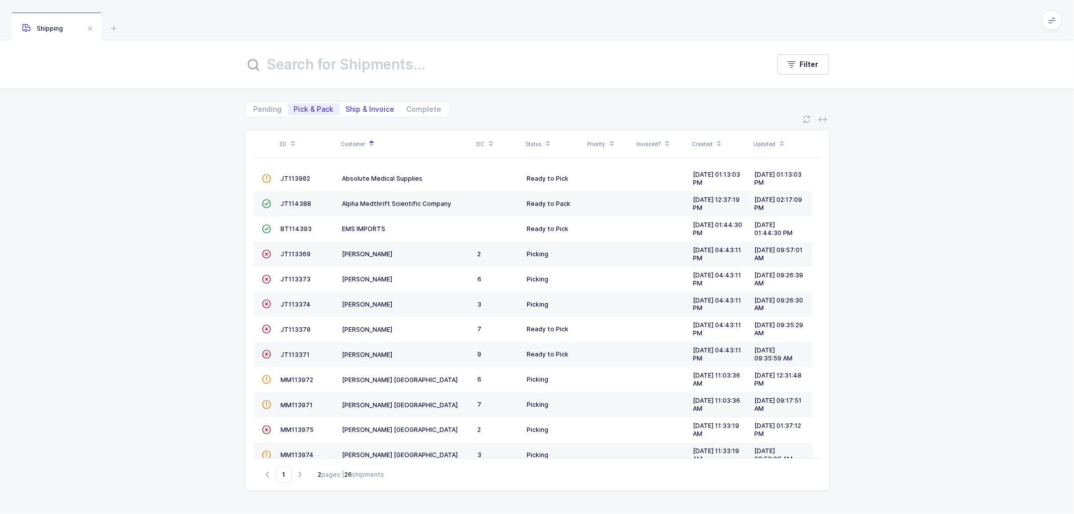
click at [361, 107] on span "Ship & Invoice" at bounding box center [370, 109] width 49 height 7
click at [346, 107] on input "Ship & Invoice" at bounding box center [343, 106] width 7 height 7
radio input "true"
radio input "false"
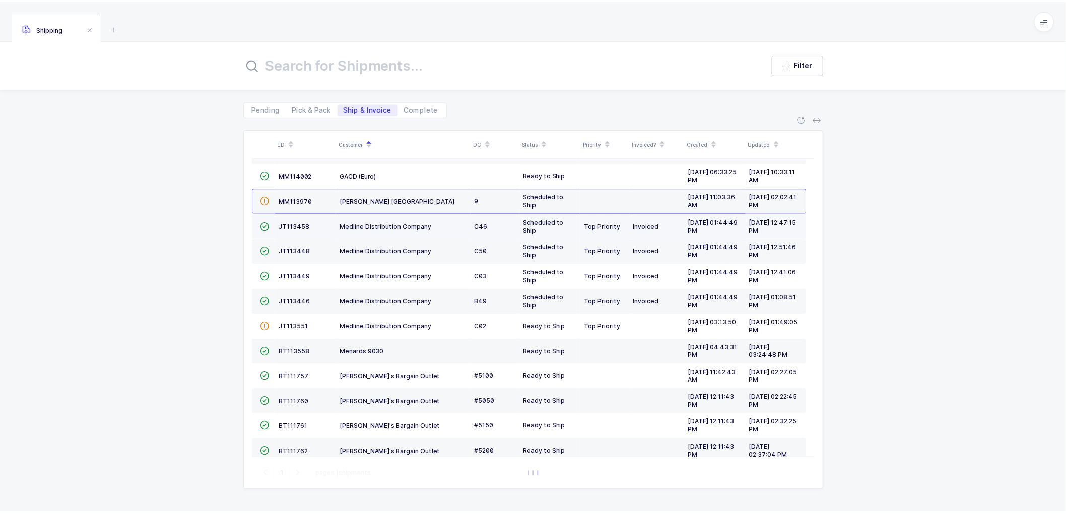
scroll to position [221, 0]
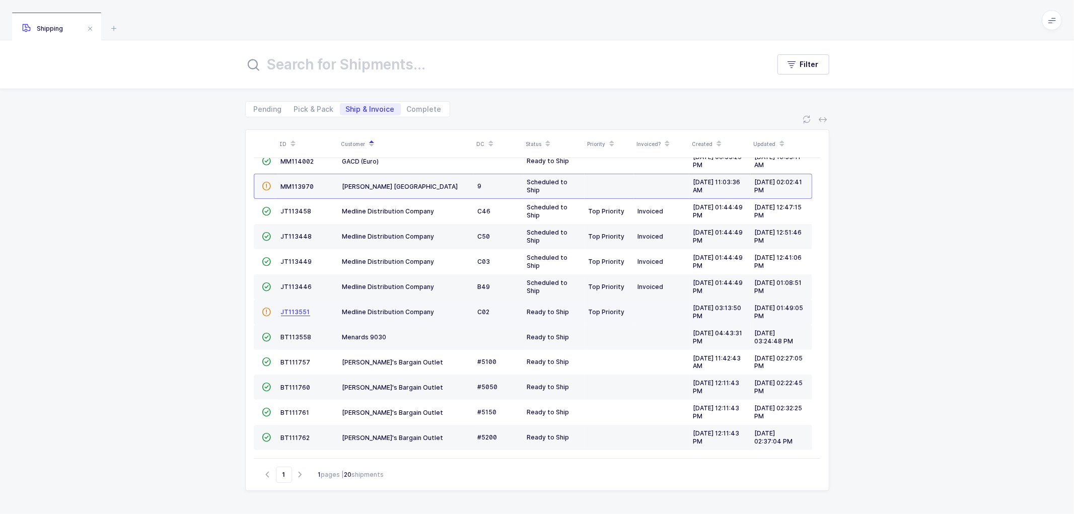
click at [289, 308] on span "JT113551" at bounding box center [295, 312] width 29 height 8
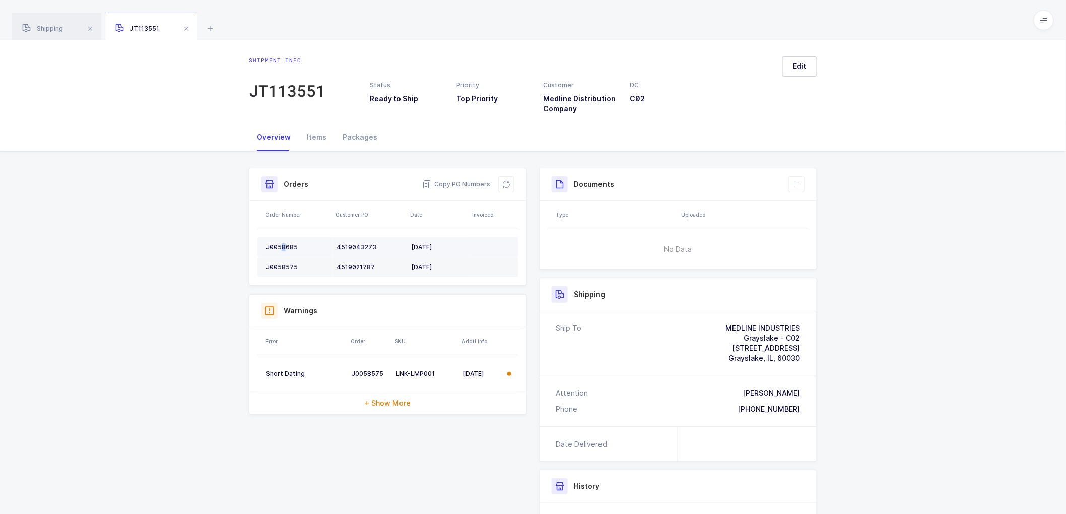
click at [282, 242] on td "J0058685" at bounding box center [294, 247] width 75 height 20
click at [282, 244] on div "J0058685" at bounding box center [297, 247] width 62 height 8
click at [279, 245] on div "J0058685" at bounding box center [297, 247] width 62 height 8
copy div "J0058685"
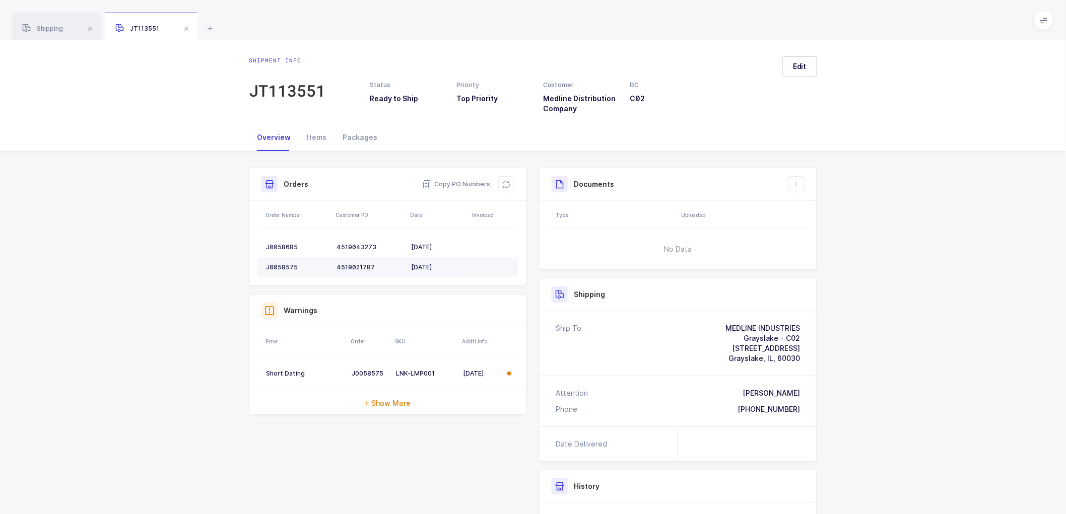
click at [282, 262] on td "J0058575" at bounding box center [294, 267] width 75 height 20
copy div "J0058575"
click at [500, 179] on button at bounding box center [506, 184] width 16 height 16
click at [812, 67] on button "Edit" at bounding box center [799, 66] width 35 height 20
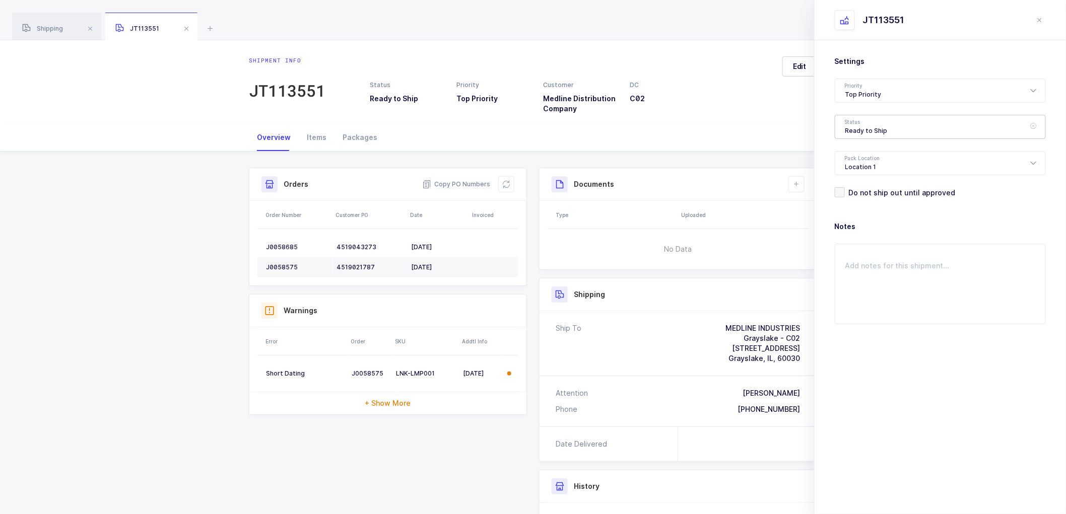
click at [871, 135] on div "Ready to Ship" at bounding box center [939, 127] width 211 height 24
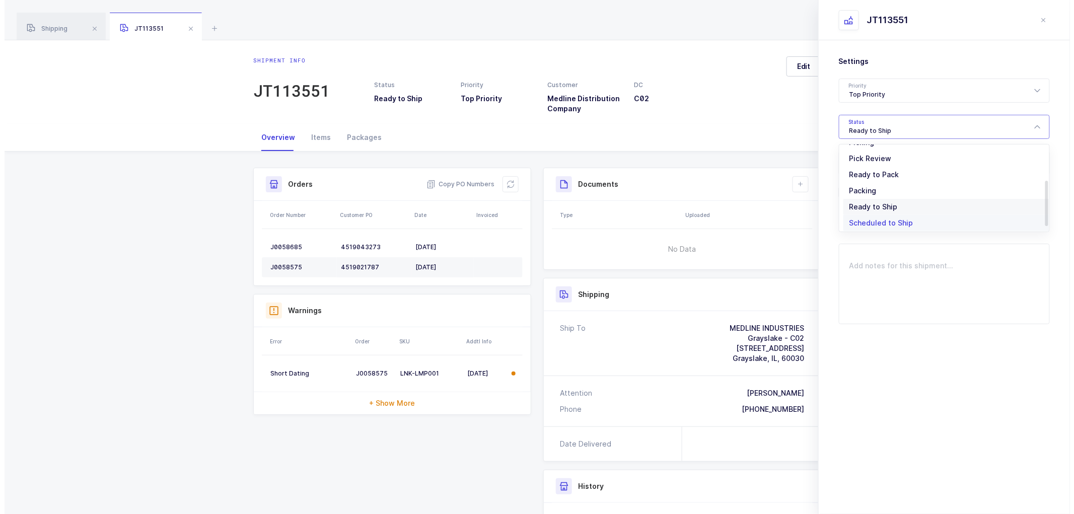
scroll to position [83, 0]
click at [860, 187] on span "Scheduled to Ship" at bounding box center [877, 188] width 64 height 9
type input "Scheduled to Ship"
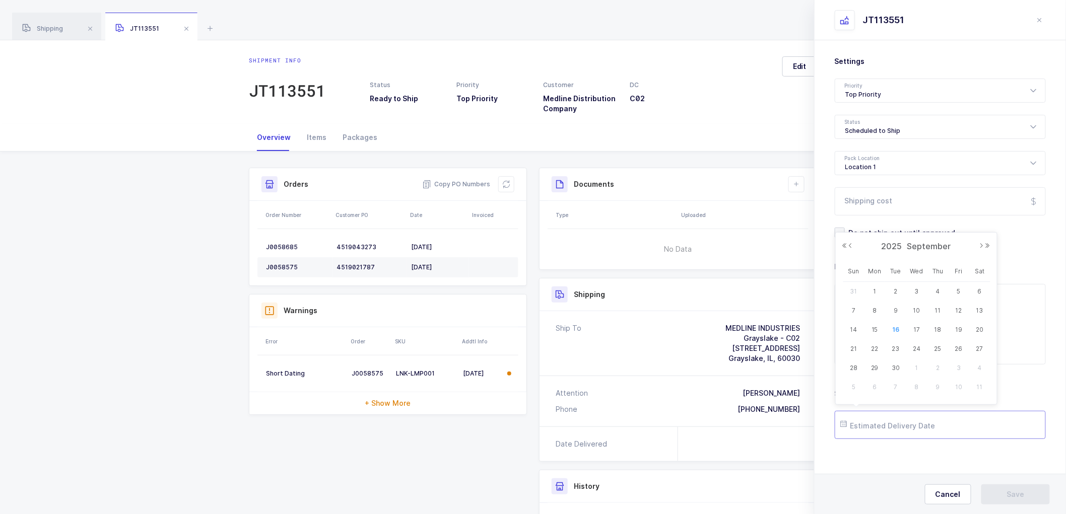
click at [876, 422] on input "text" at bounding box center [939, 425] width 211 height 28
click at [959, 324] on span "19" at bounding box center [958, 330] width 12 height 12
type input "[DATE]"
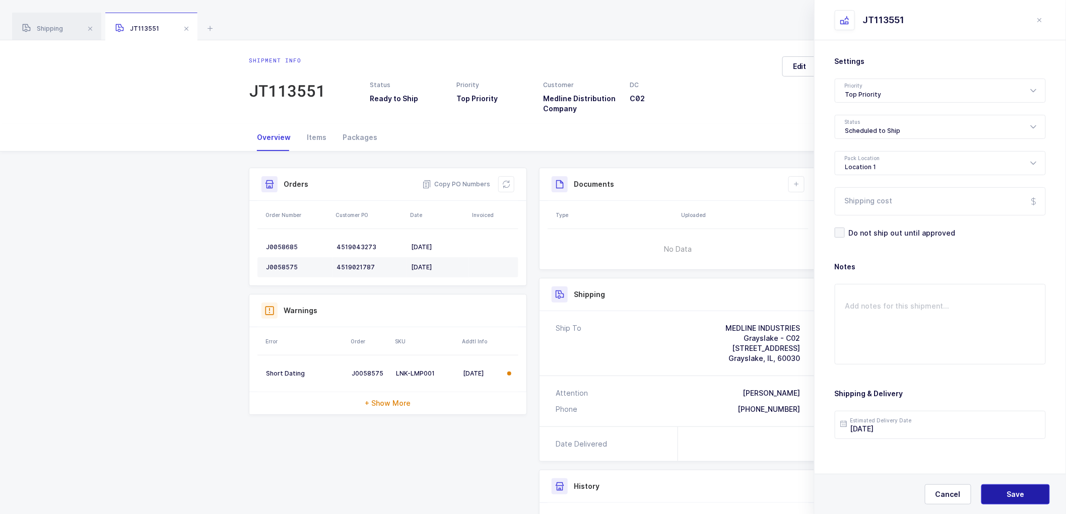
click at [1007, 491] on span "Save" at bounding box center [1016, 495] width 18 height 10
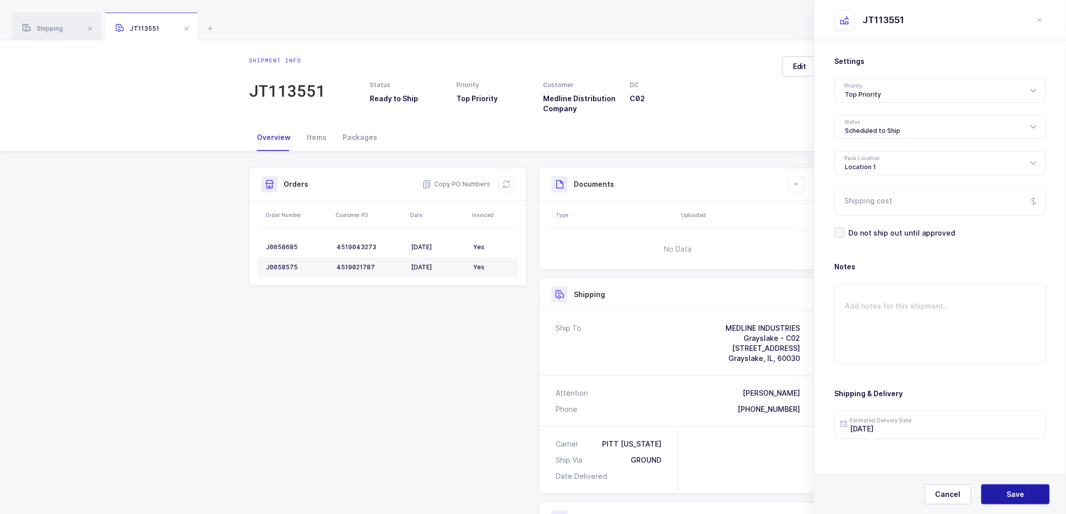
click at [1012, 491] on span "Save" at bounding box center [1016, 495] width 18 height 10
click at [794, 184] on icon at bounding box center [796, 184] width 8 height 8
click at [823, 212] on li "Create Document" at bounding box center [830, 213] width 75 height 16
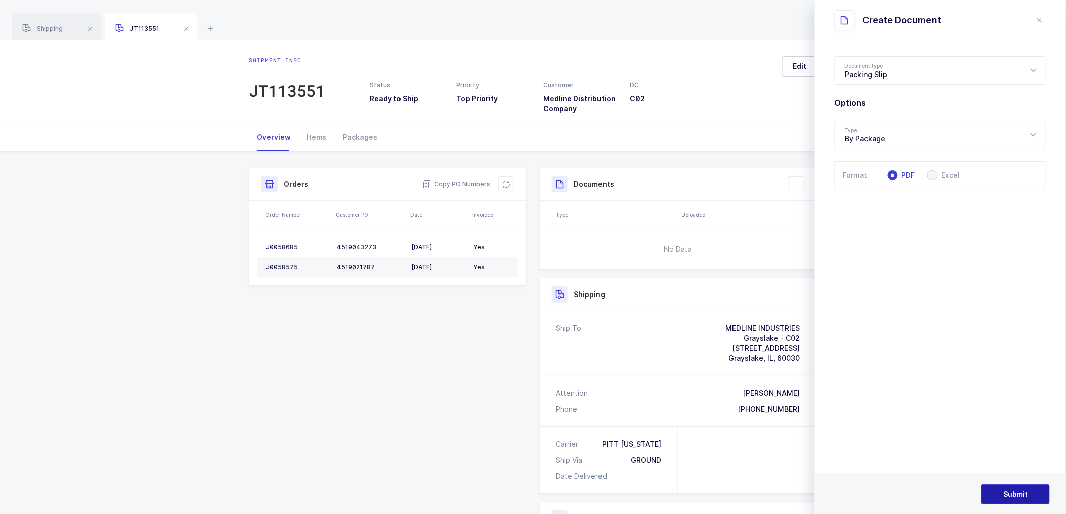
click at [1004, 487] on button "Submit" at bounding box center [1015, 494] width 68 height 20
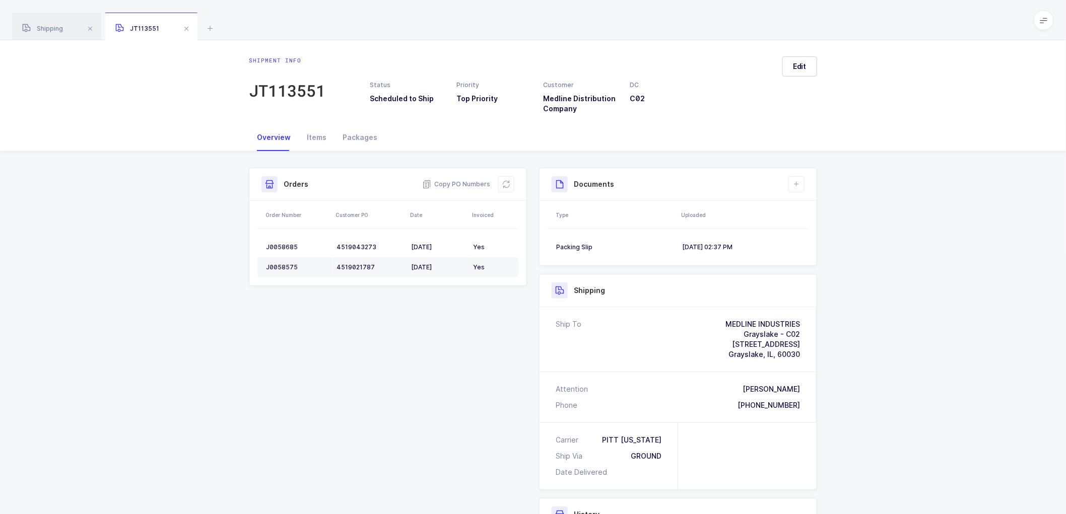
click at [970, 313] on div "Shipment Info Shipment Number JT113551 Status Scheduled to Ship Priority Top Pr…" at bounding box center [533, 410] width 1066 height 517
click at [42, 22] on div "Shipping" at bounding box center [56, 27] width 89 height 28
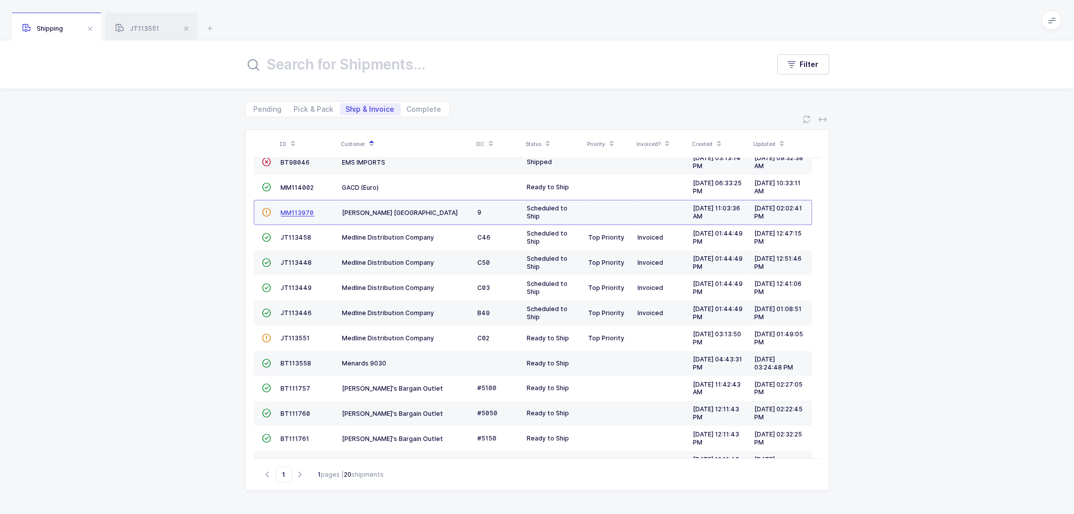
click at [298, 213] on span "MM113970" at bounding box center [297, 213] width 33 height 8
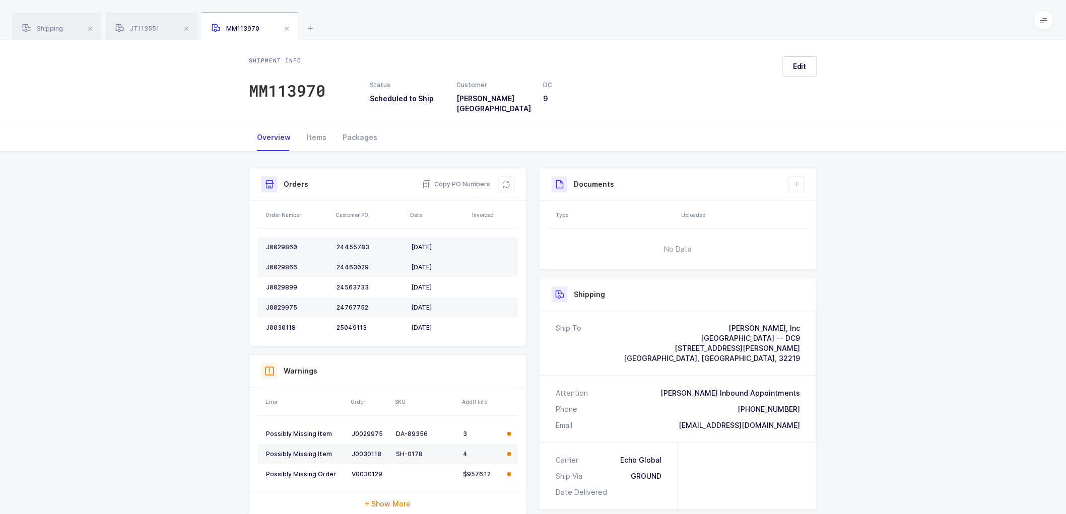
click at [279, 243] on div "J0029860" at bounding box center [297, 247] width 62 height 8
click at [280, 243] on div "J0029860" at bounding box center [297, 247] width 62 height 8
copy div "J0029860"
click at [277, 263] on div "J0029866" at bounding box center [297, 267] width 62 height 8
click at [277, 257] on td "J0029866" at bounding box center [294, 267] width 75 height 20
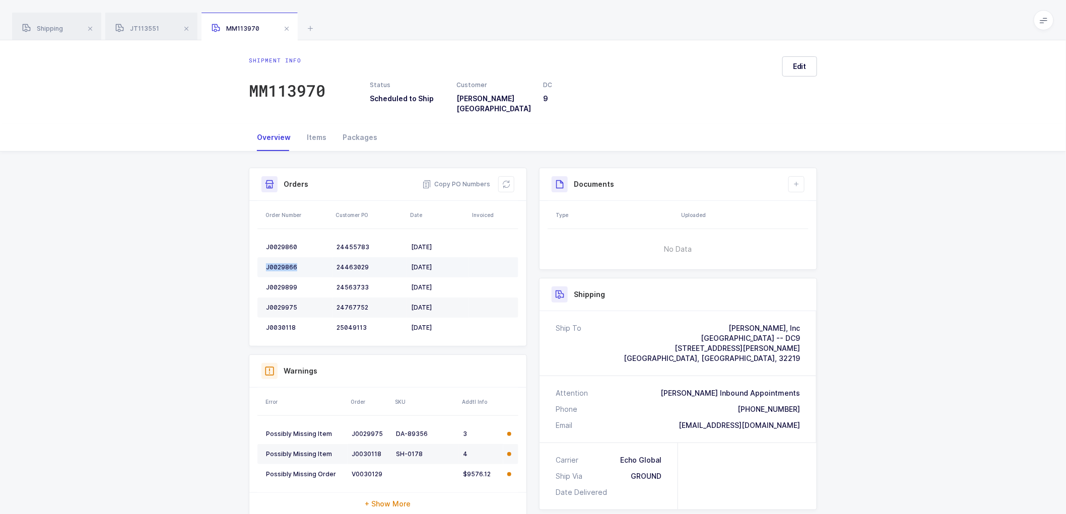
copy div "J0029866"
click at [280, 284] on div "J0029899" at bounding box center [297, 288] width 62 height 8
click at [279, 298] on td "J0029975" at bounding box center [294, 308] width 75 height 20
drag, startPoint x: 279, startPoint y: 293, endPoint x: 280, endPoint y: 299, distance: 5.6
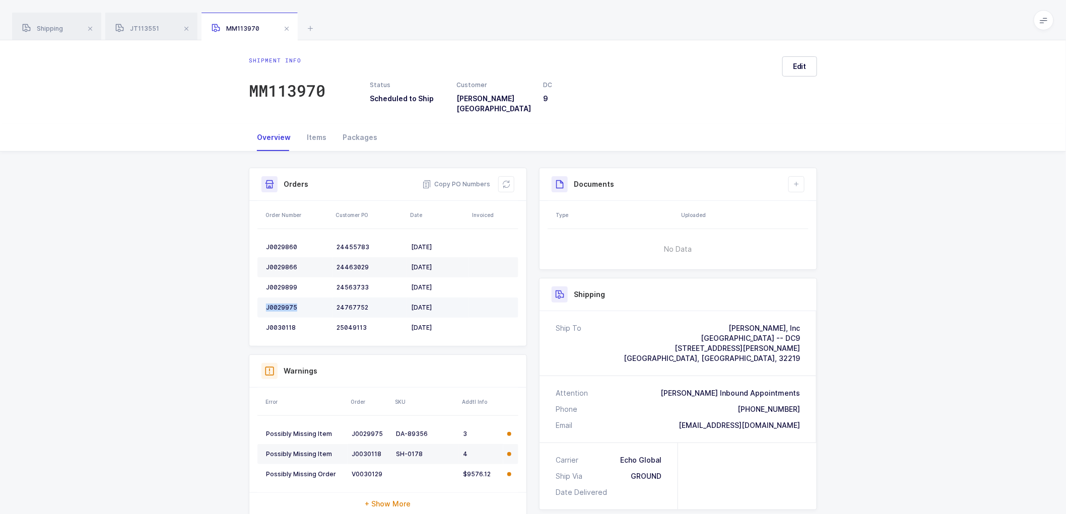
click at [279, 298] on td "J0029975" at bounding box center [294, 308] width 75 height 20
click at [282, 324] on div "J0030118" at bounding box center [297, 328] width 62 height 8
click at [506, 180] on icon at bounding box center [506, 184] width 8 height 8
click at [801, 176] on button at bounding box center [796, 184] width 16 height 16
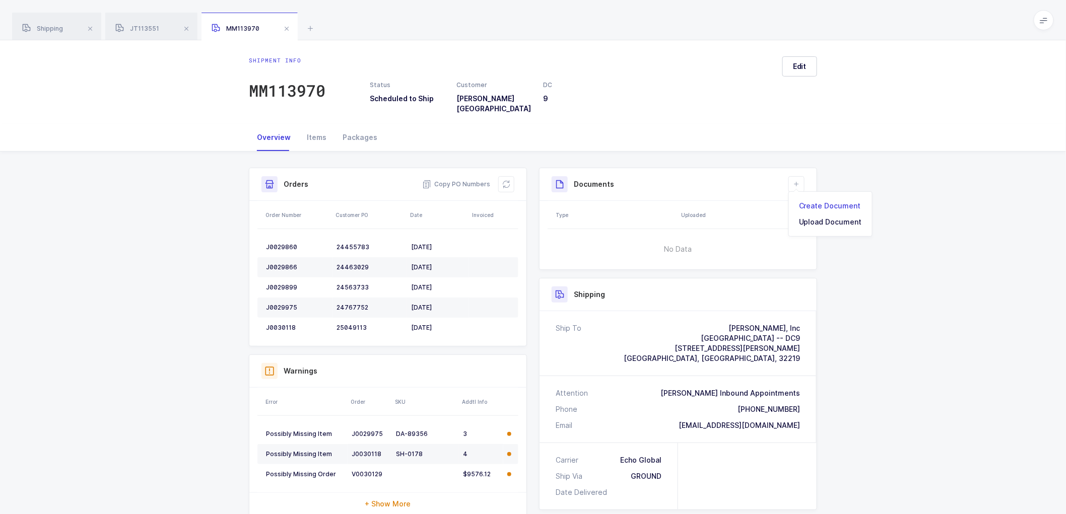
click at [822, 204] on li "Create Document" at bounding box center [830, 206] width 75 height 16
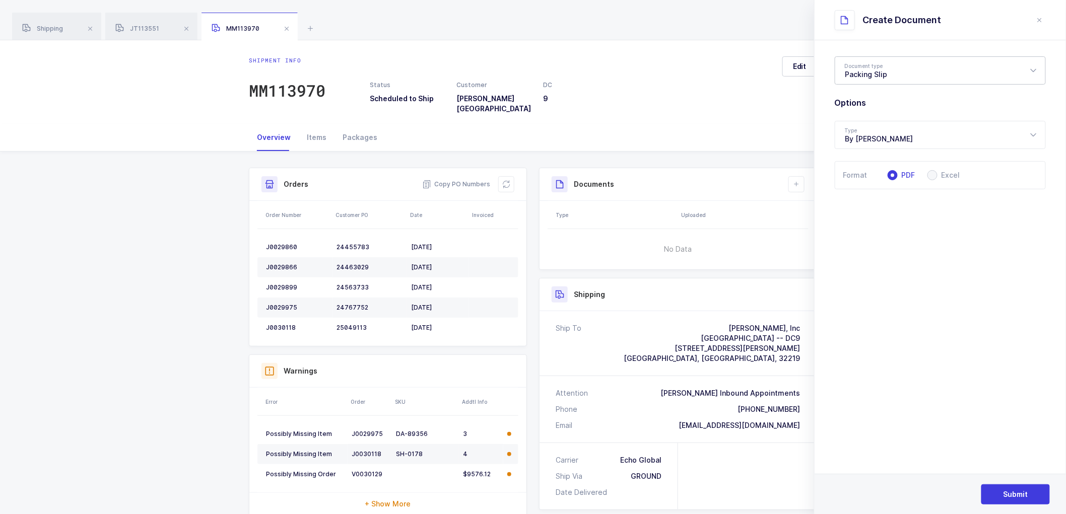
drag, startPoint x: 870, startPoint y: 68, endPoint x: 882, endPoint y: 101, distance: 35.1
click at [870, 68] on div "Packing Slip" at bounding box center [939, 70] width 211 height 28
click at [877, 115] on li "Package Contents Label" at bounding box center [944, 120] width 211 height 16
type input "Package Contents Label"
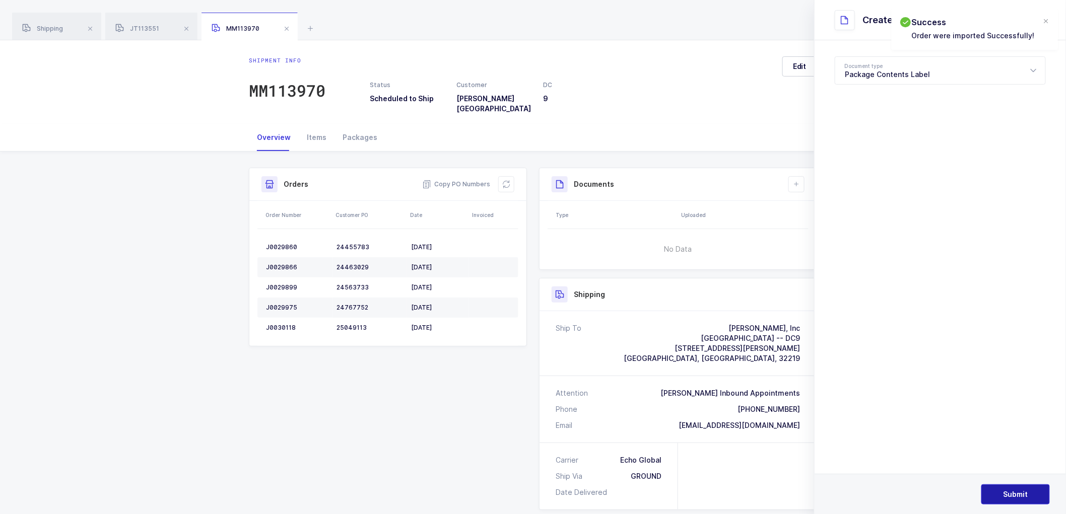
click at [1005, 491] on span "Submit" at bounding box center [1015, 495] width 25 height 10
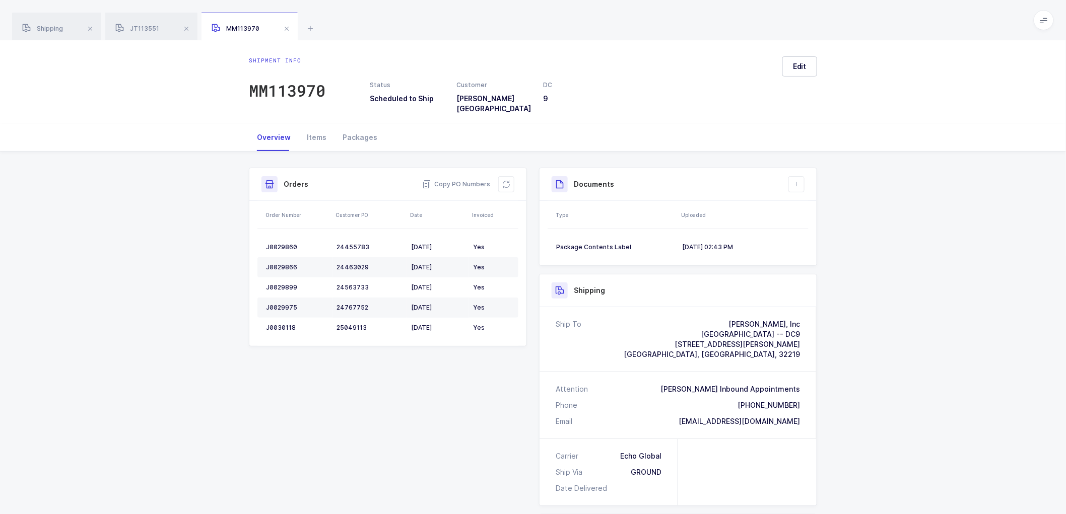
click at [950, 324] on div "Shipment Info Shipment Number MM113970 Status Scheduled to Ship Customer [PERSO…" at bounding box center [533, 418] width 1066 height 533
click at [799, 180] on icon at bounding box center [796, 184] width 8 height 8
click at [818, 205] on li "Create Document" at bounding box center [830, 206] width 75 height 16
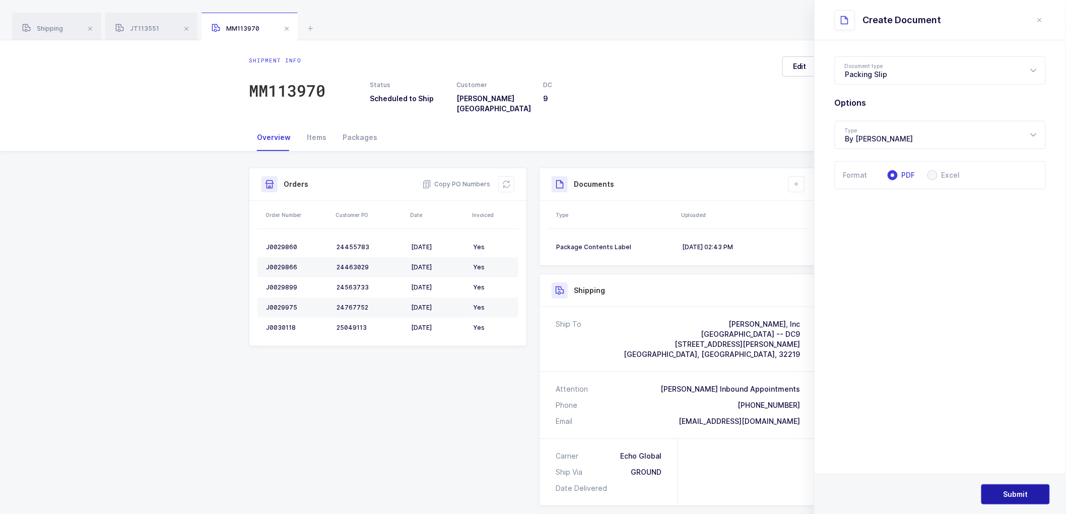
click at [1010, 495] on span "Submit" at bounding box center [1015, 495] width 25 height 10
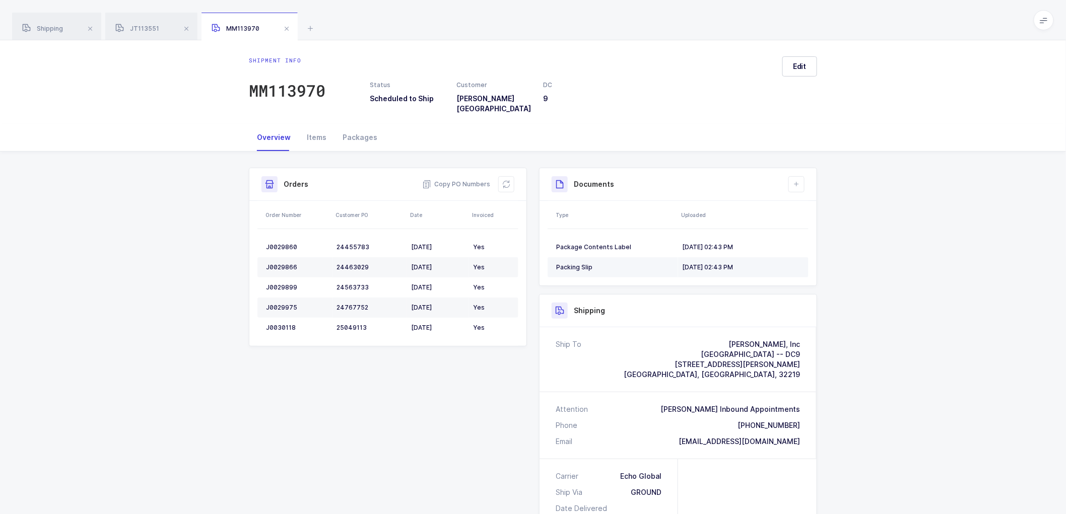
click at [690, 263] on div "[DATE] 02:43 PM" at bounding box center [741, 267] width 118 height 8
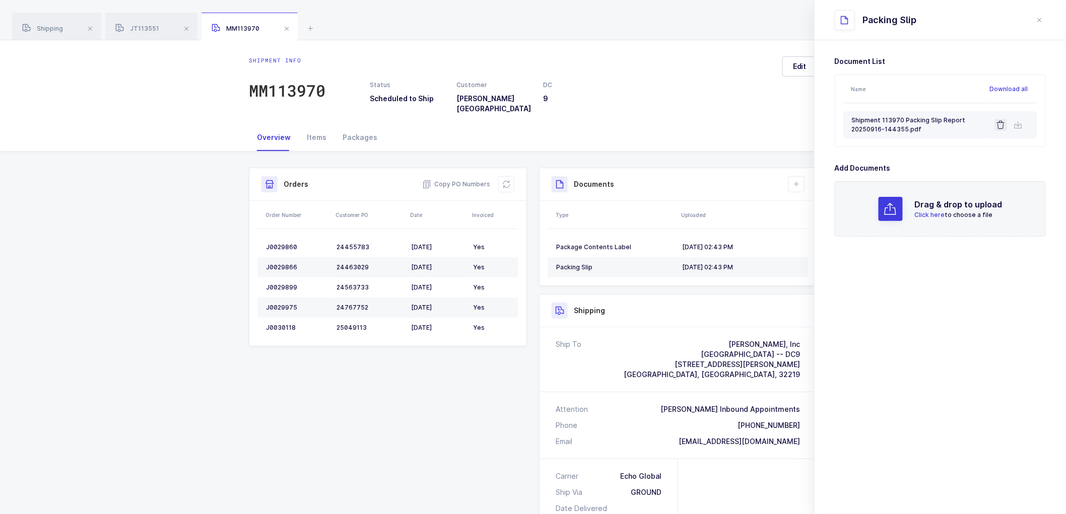
click at [1003, 122] on icon at bounding box center [1001, 125] width 8 height 8
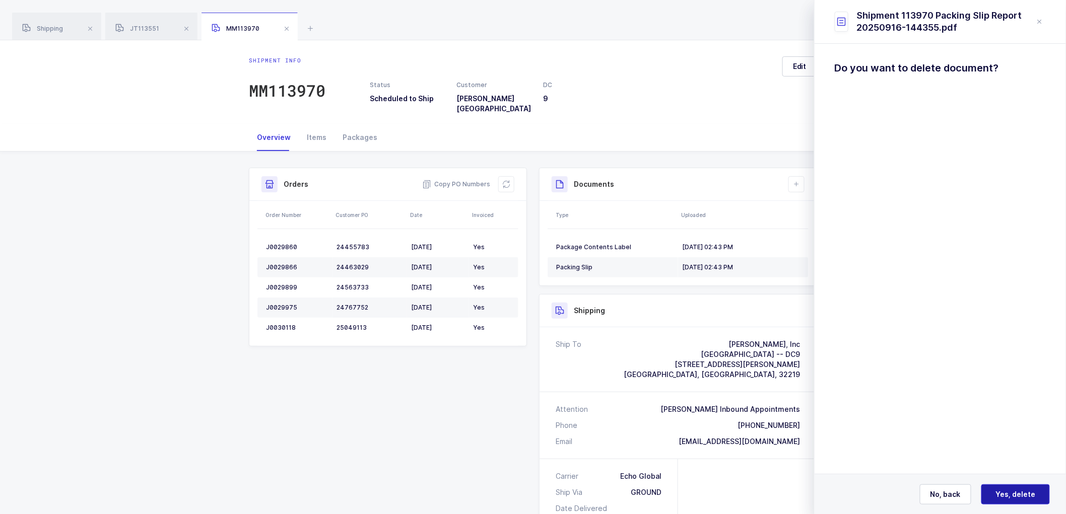
click at [1004, 496] on span "Yes, delete" at bounding box center [1016, 495] width 40 height 10
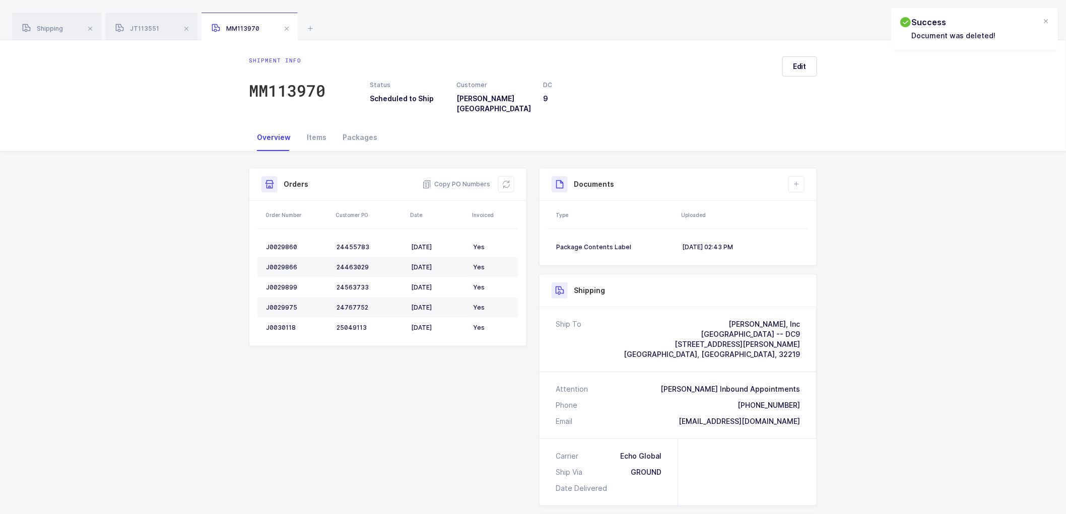
click at [454, 390] on div "Shipment Info Shipment Number MM113970 Status Scheduled to Ship Customer [PERSO…" at bounding box center [533, 414] width 580 height 493
click at [297, 86] on div "MM113970" at bounding box center [287, 91] width 77 height 20
click at [462, 179] on span "Copy PO Numbers" at bounding box center [456, 184] width 68 height 10
click at [143, 24] on div "JT113551" at bounding box center [151, 27] width 92 height 28
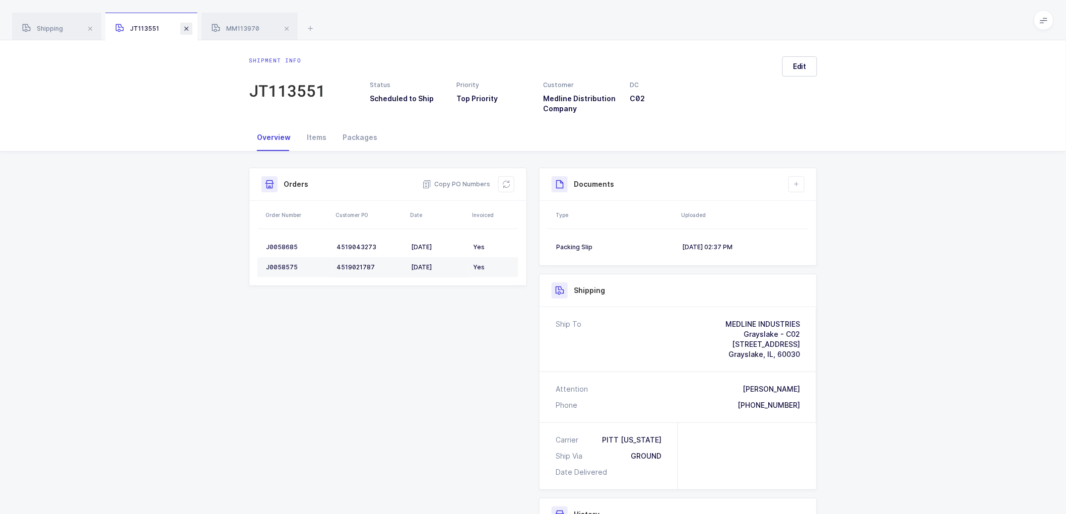
click at [188, 27] on span at bounding box center [186, 29] width 12 height 12
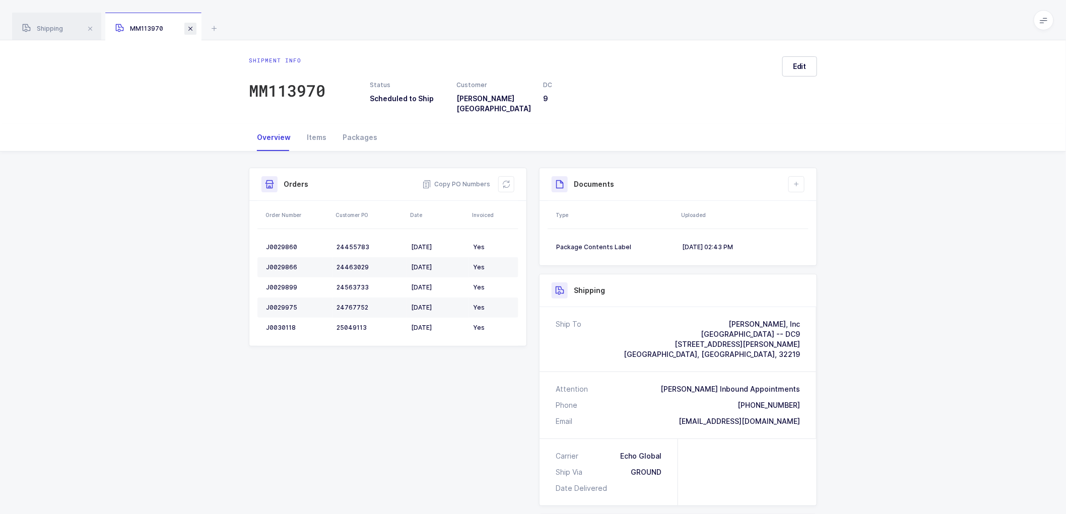
click at [189, 28] on span at bounding box center [190, 29] width 12 height 12
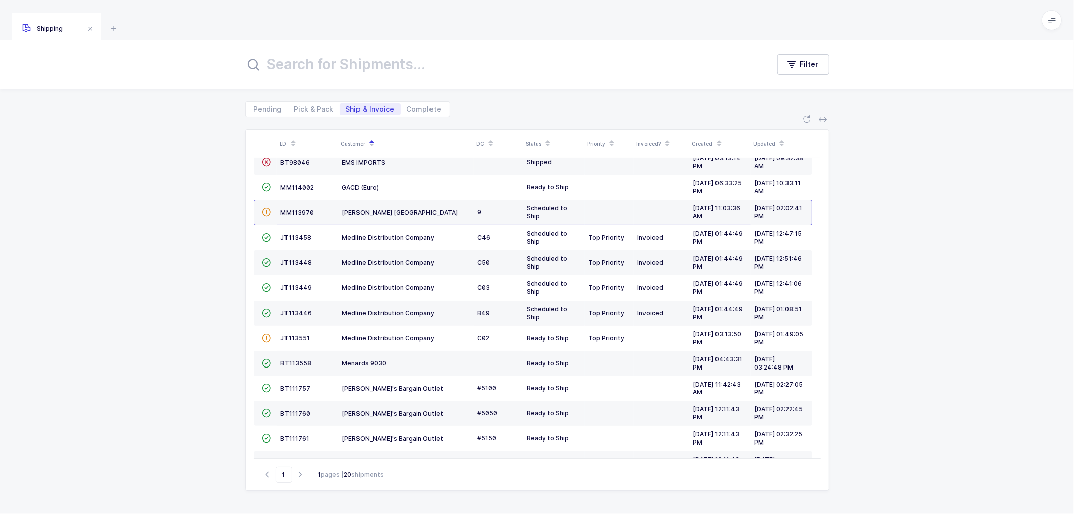
click at [161, 232] on div "ID Customer DC Status Priority Invoiced? Created Updated  BT104009 Absolute Me…" at bounding box center [537, 315] width 1074 height 397
click at [307, 106] on span "Pick & Pack" at bounding box center [314, 109] width 40 height 7
click at [295, 105] on input "Pick & Pack" at bounding box center [291, 106] width 7 height 7
radio input "true"
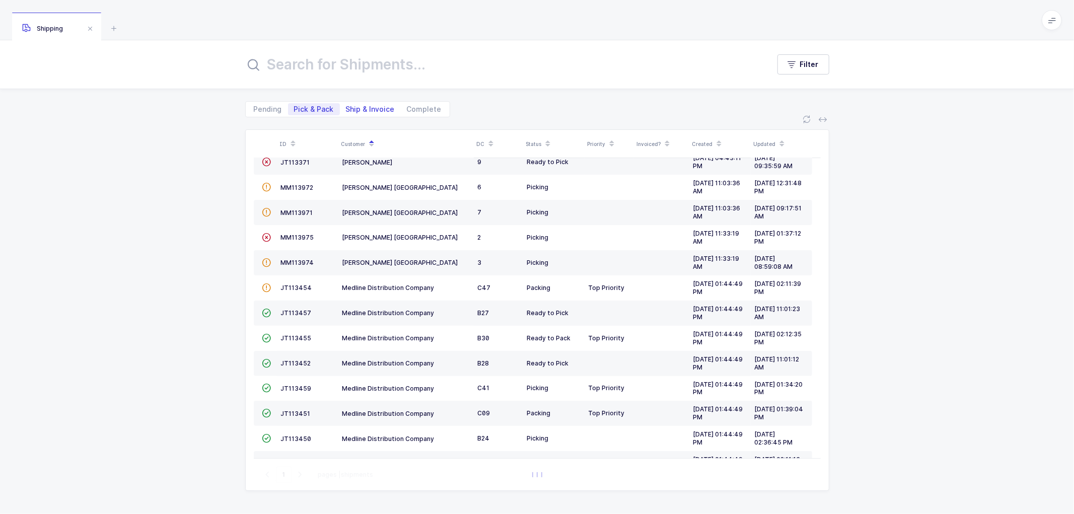
click at [365, 106] on span "Ship & Invoice" at bounding box center [370, 109] width 49 height 7
click at [346, 106] on input "Ship & Invoice" at bounding box center [343, 106] width 7 height 7
radio input "true"
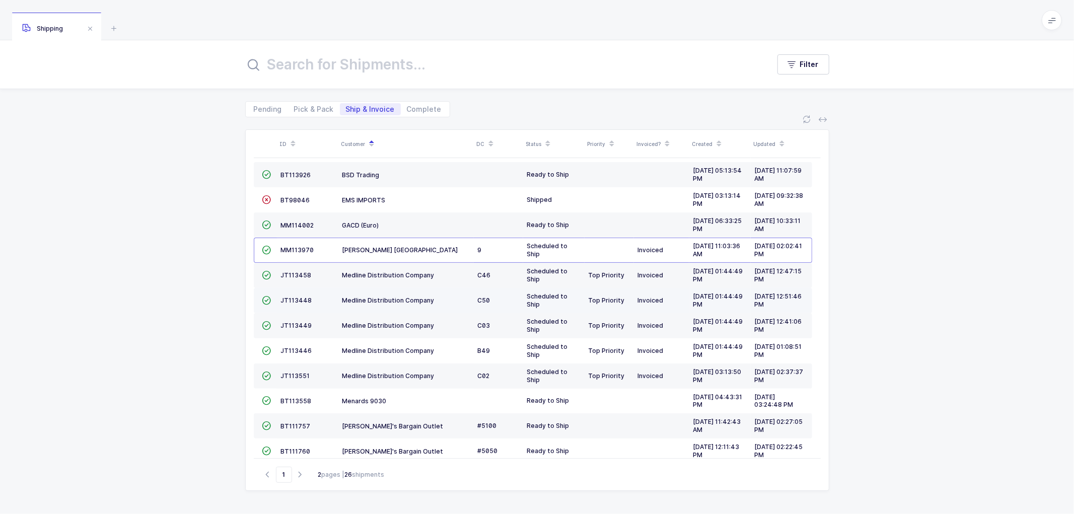
scroll to position [221, 0]
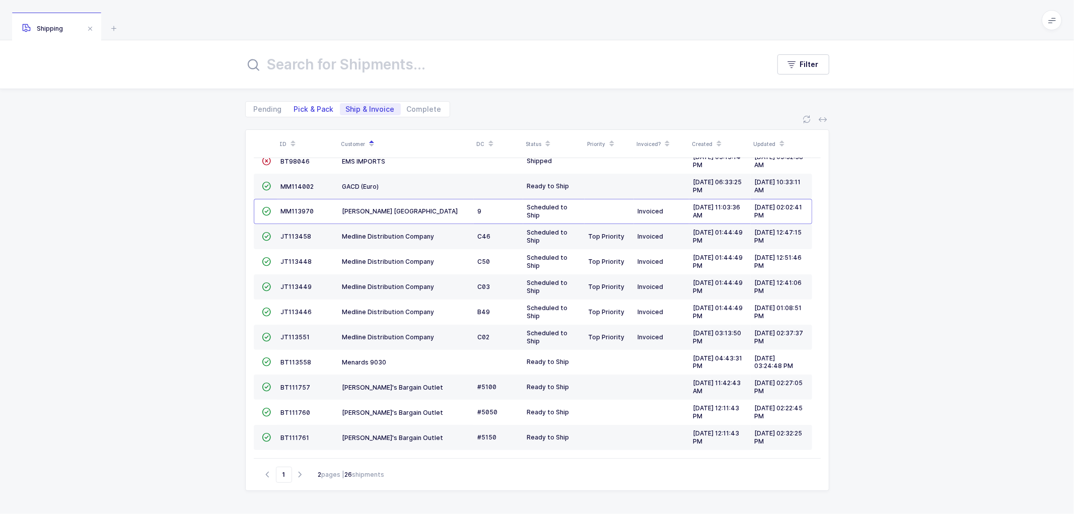
click at [316, 106] on span "Pick & Pack" at bounding box center [314, 109] width 40 height 7
click at [295, 106] on input "Pick & Pack" at bounding box center [291, 106] width 7 height 7
radio input "true"
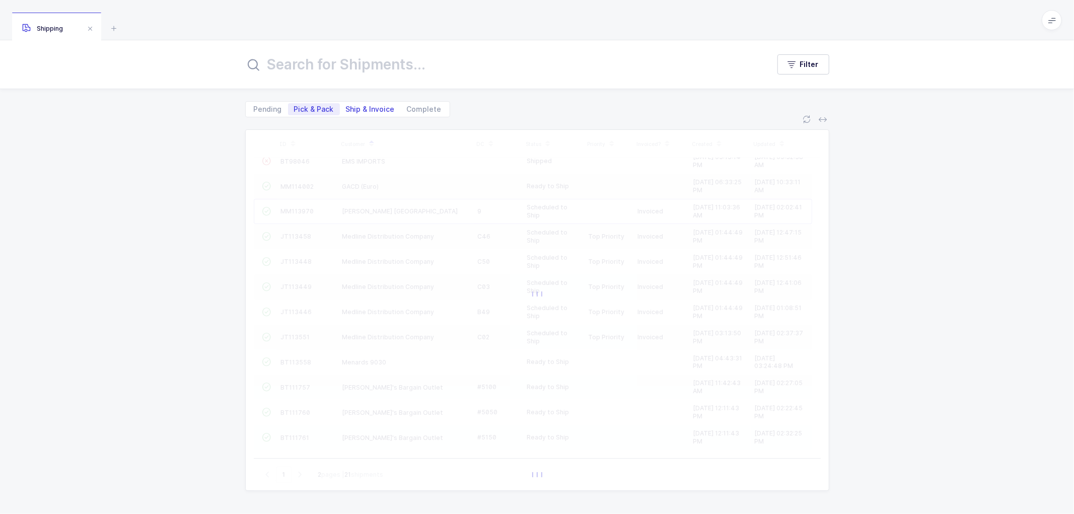
click at [369, 106] on span "Ship & Invoice" at bounding box center [370, 109] width 49 height 7
click at [346, 106] on input "Ship & Invoice" at bounding box center [343, 106] width 7 height 7
radio input "true"
radio input "false"
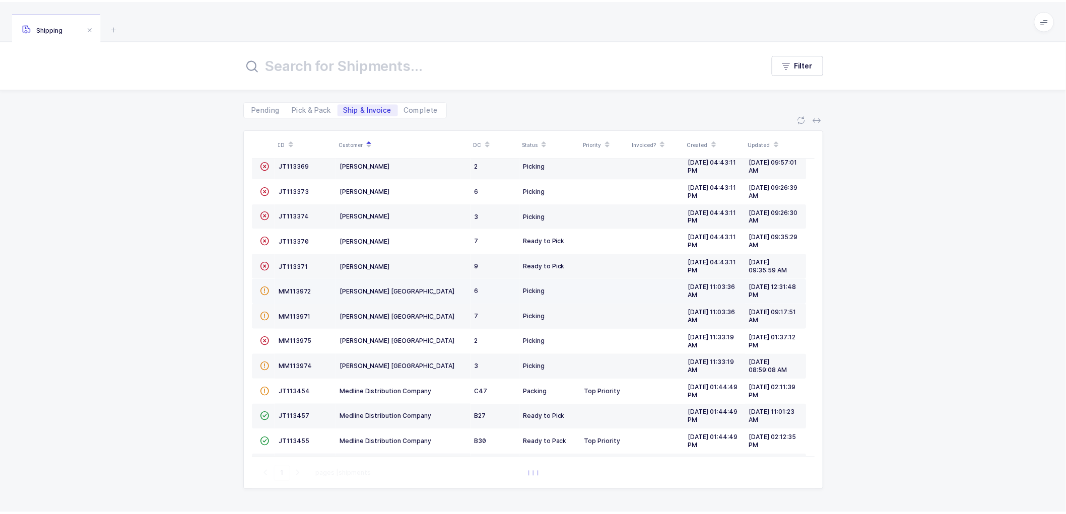
scroll to position [0, 0]
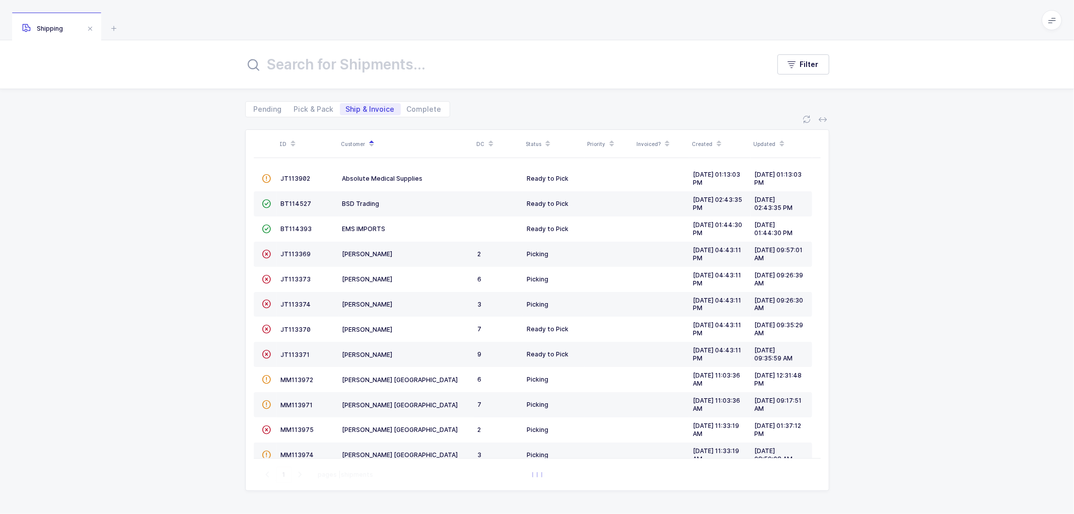
click at [357, 109] on span "Ship & Invoice" at bounding box center [370, 109] width 49 height 7
click at [346, 109] on input "Ship & Invoice" at bounding box center [343, 106] width 7 height 7
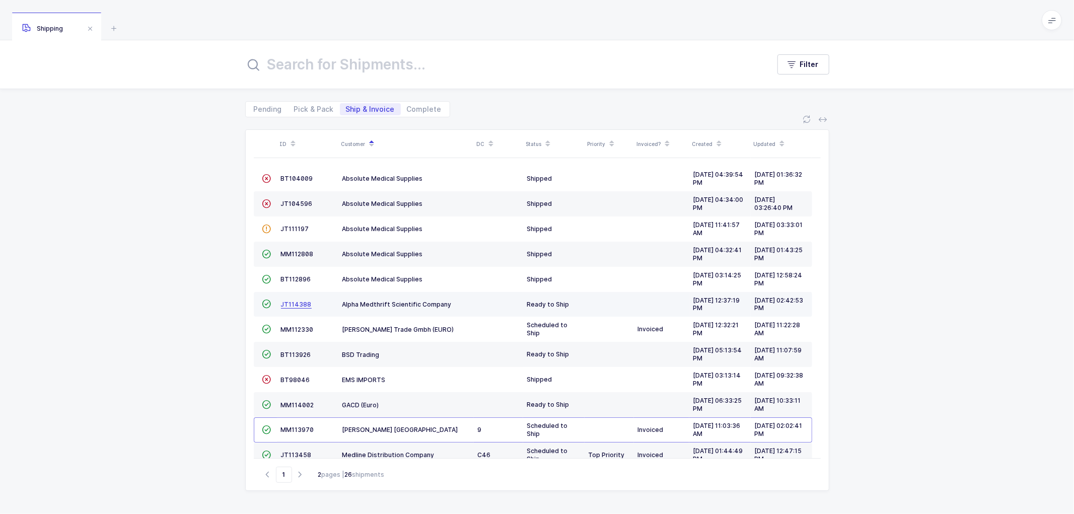
click at [298, 301] on span "JT114388" at bounding box center [296, 305] width 31 height 8
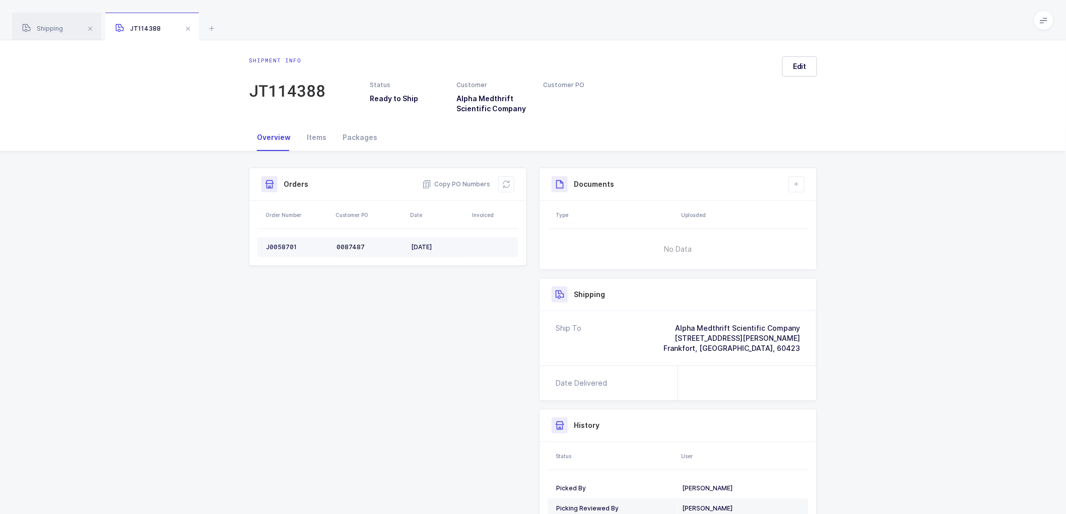
click at [278, 245] on div "J0058701" at bounding box center [297, 247] width 62 height 8
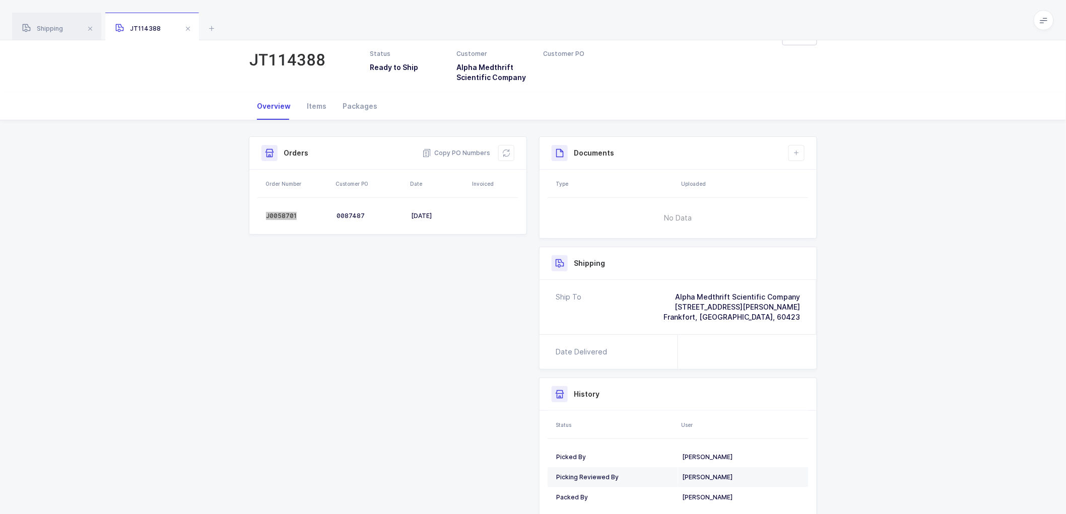
scroll to position [56, 0]
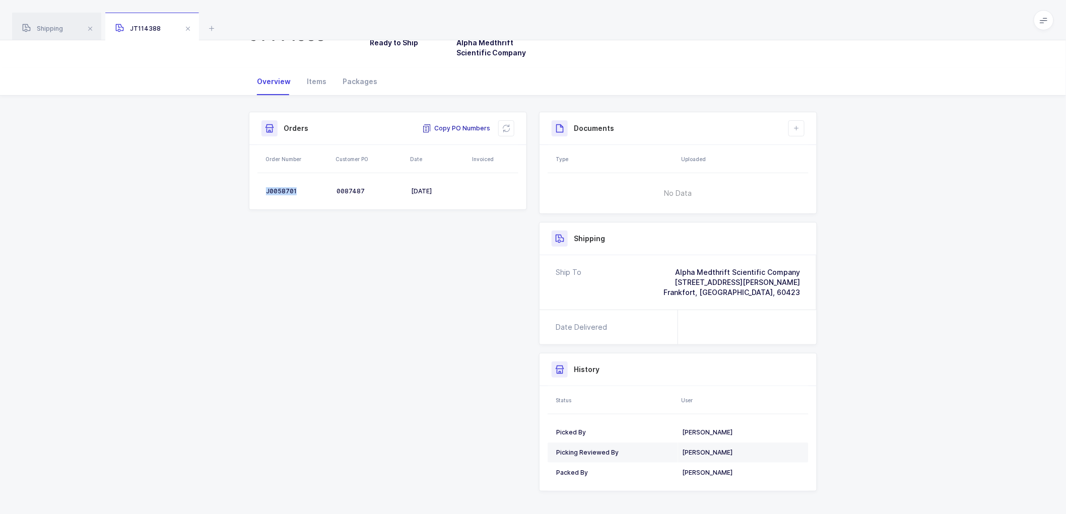
click at [464, 126] on span "Copy PO Numbers" at bounding box center [456, 128] width 68 height 10
drag, startPoint x: 355, startPoint y: 79, endPoint x: 781, endPoint y: 122, distance: 428.3
click at [356, 79] on div "Packages" at bounding box center [359, 81] width 51 height 27
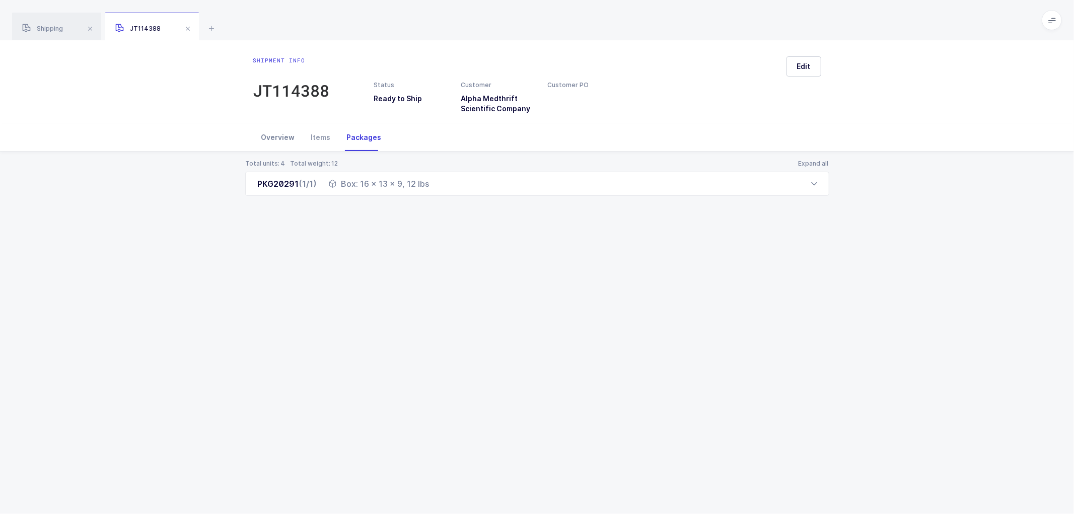
drag, startPoint x: 265, startPoint y: 137, endPoint x: 295, endPoint y: 129, distance: 31.3
click at [267, 136] on div "Overview" at bounding box center [278, 137] width 50 height 27
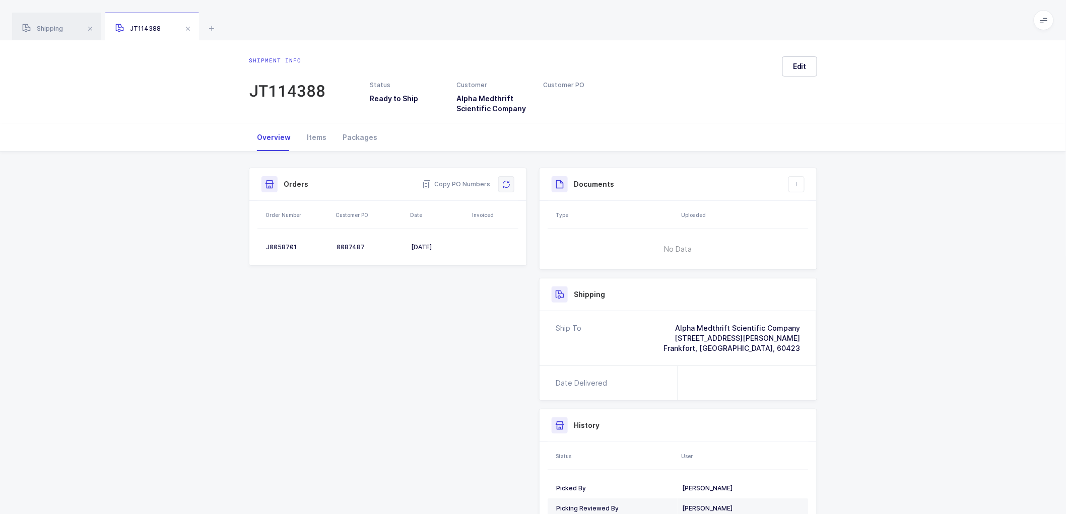
drag, startPoint x: 511, startPoint y: 185, endPoint x: 616, endPoint y: 150, distance: 111.5
click at [511, 184] on button at bounding box center [506, 184] width 16 height 16
click at [805, 65] on span "Edit" at bounding box center [800, 66] width 14 height 10
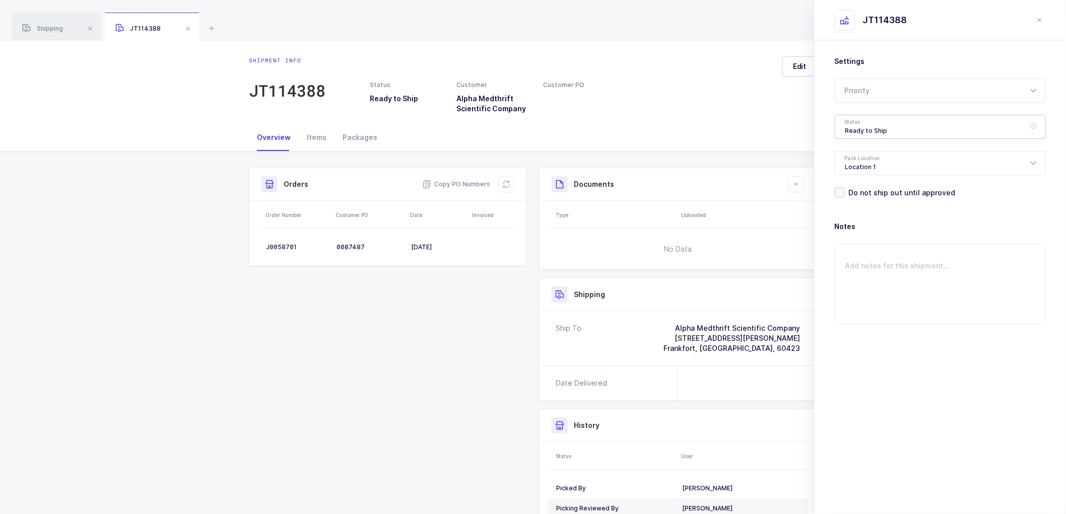
click at [854, 126] on div "Ready to Ship" at bounding box center [939, 127] width 211 height 24
click at [855, 202] on span "Shipped" at bounding box center [859, 204] width 29 height 9
type input "Shipped"
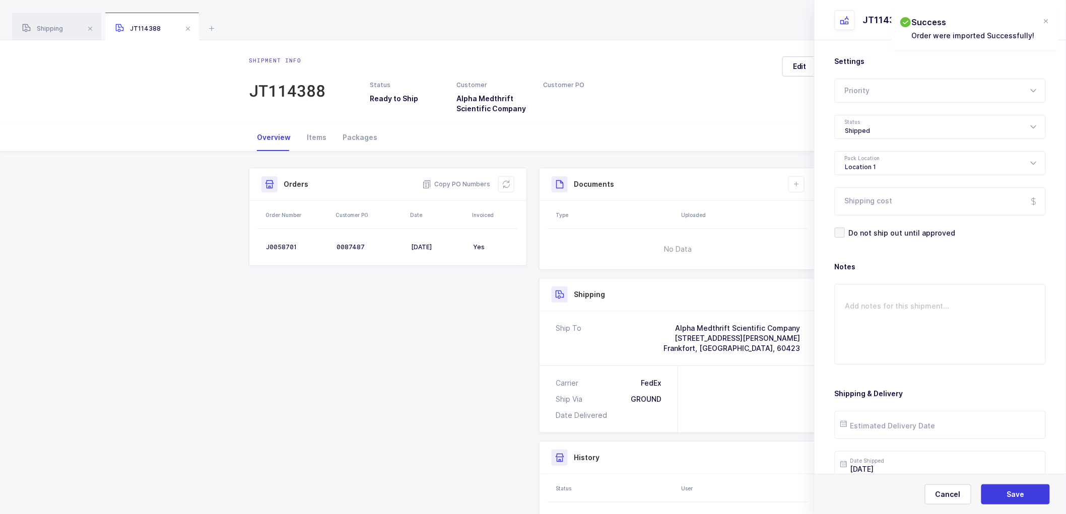
drag, startPoint x: 791, startPoint y: 178, endPoint x: 814, endPoint y: 193, distance: 27.2
click at [795, 182] on button at bounding box center [796, 184] width 16 height 16
click at [822, 212] on li "Create Document" at bounding box center [830, 213] width 75 height 16
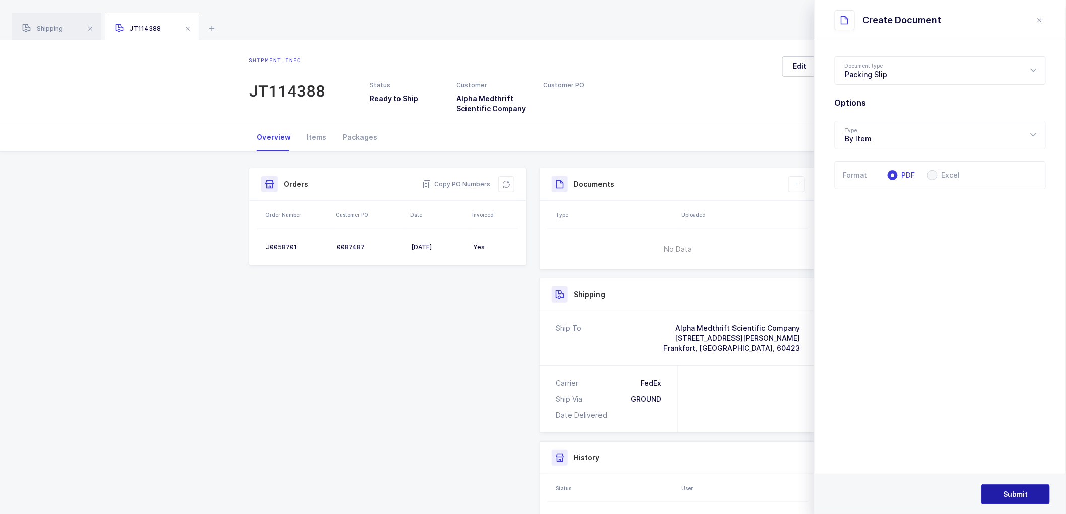
click at [1009, 491] on span "Submit" at bounding box center [1015, 495] width 25 height 10
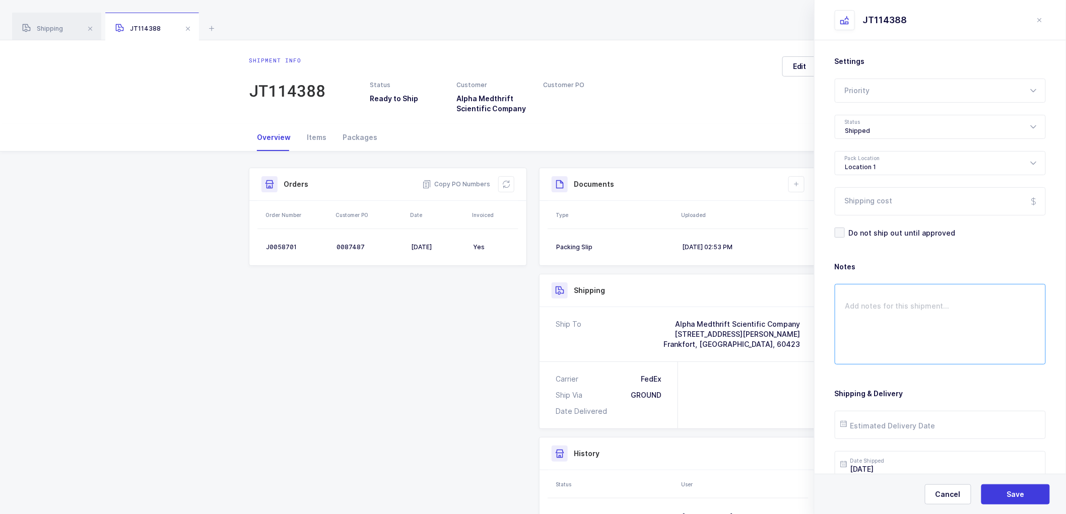
drag, startPoint x: 1003, startPoint y: 288, endPoint x: 1001, endPoint y: 255, distance: 32.3
click at [1003, 287] on textarea at bounding box center [939, 324] width 211 height 81
click at [1000, 493] on button "Save" at bounding box center [1015, 494] width 68 height 20
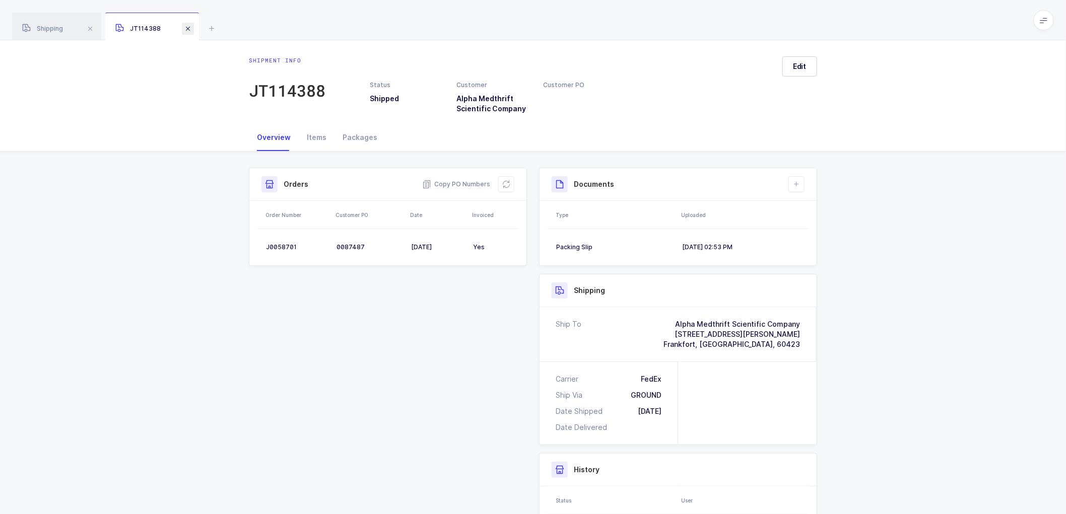
click at [187, 23] on span at bounding box center [188, 29] width 12 height 12
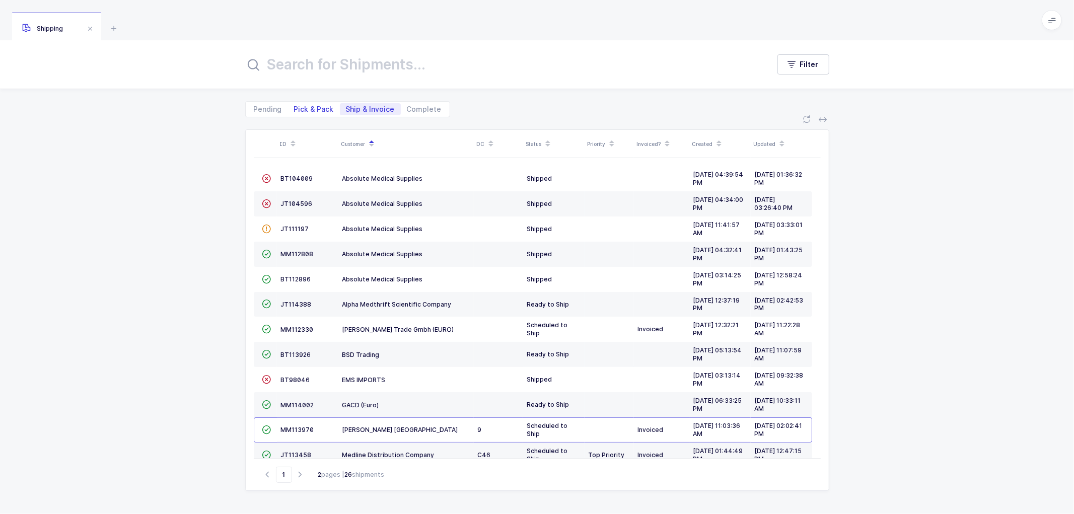
click at [312, 108] on span "Pick & Pack" at bounding box center [314, 109] width 40 height 7
click at [295, 108] on input "Pick & Pack" at bounding box center [291, 106] width 7 height 7
radio input "true"
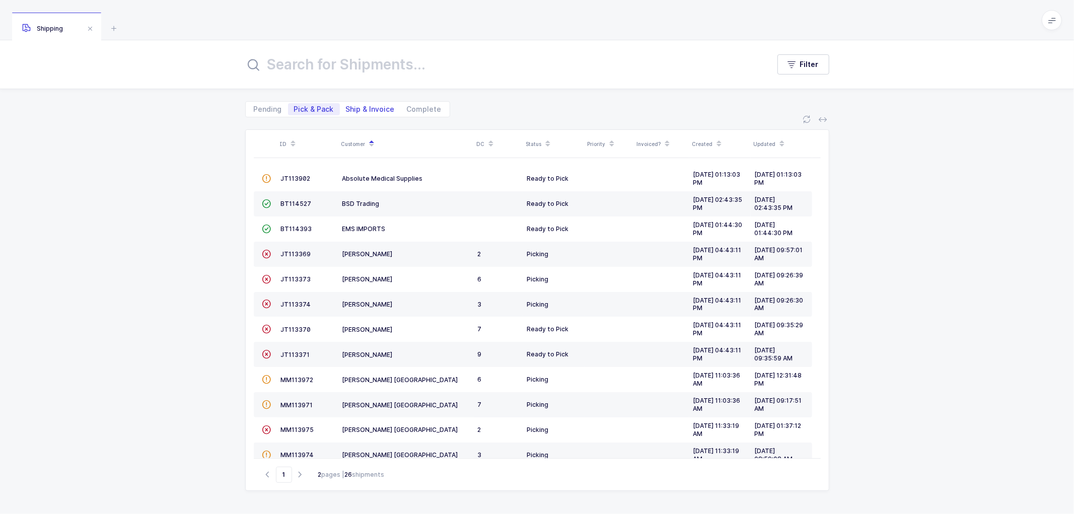
click at [370, 104] on span "Ship & Invoice" at bounding box center [370, 109] width 61 height 12
click at [346, 104] on input "Ship & Invoice" at bounding box center [343, 106] width 7 height 7
radio input "true"
radio input "false"
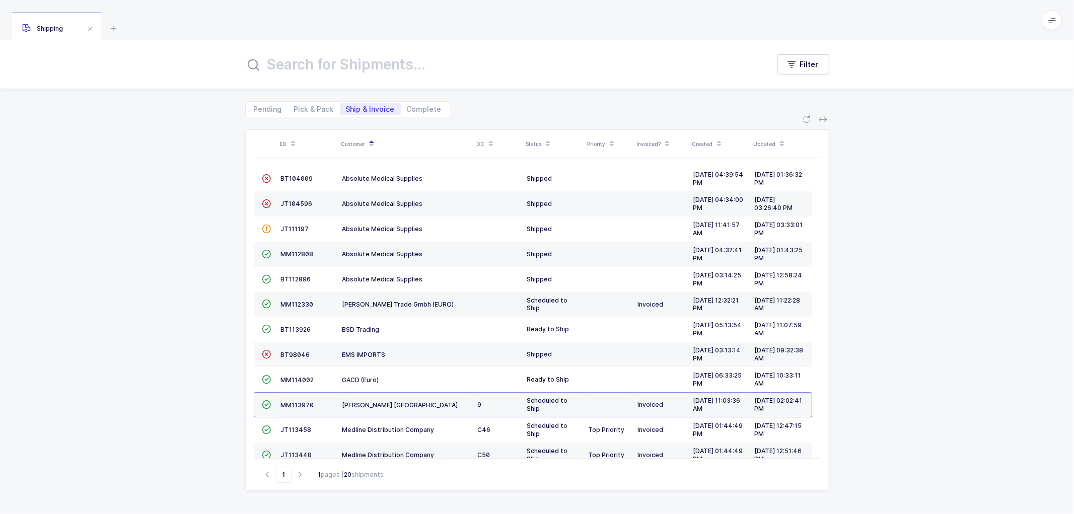
click at [172, 332] on div "ID Customer DC Status Priority Invoiced? Created Updated  BT104009 Absolute Me…" at bounding box center [537, 315] width 1074 height 397
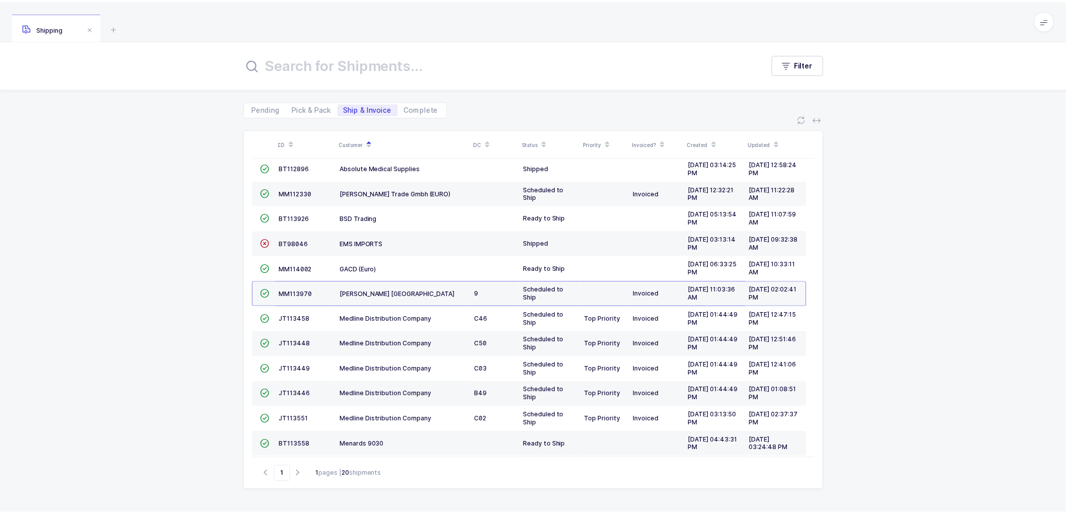
scroll to position [221, 0]
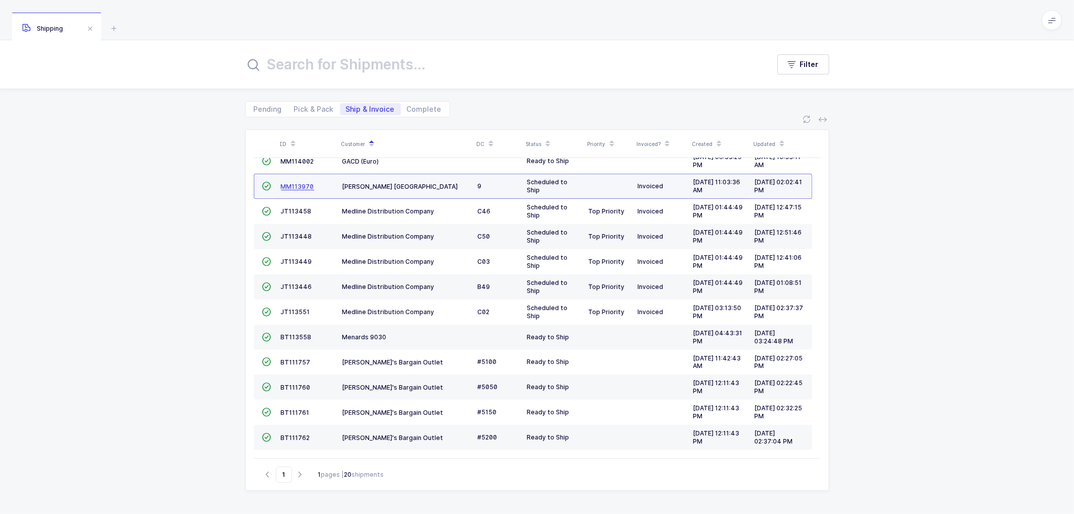
click at [296, 183] on span "MM113970" at bounding box center [297, 187] width 33 height 8
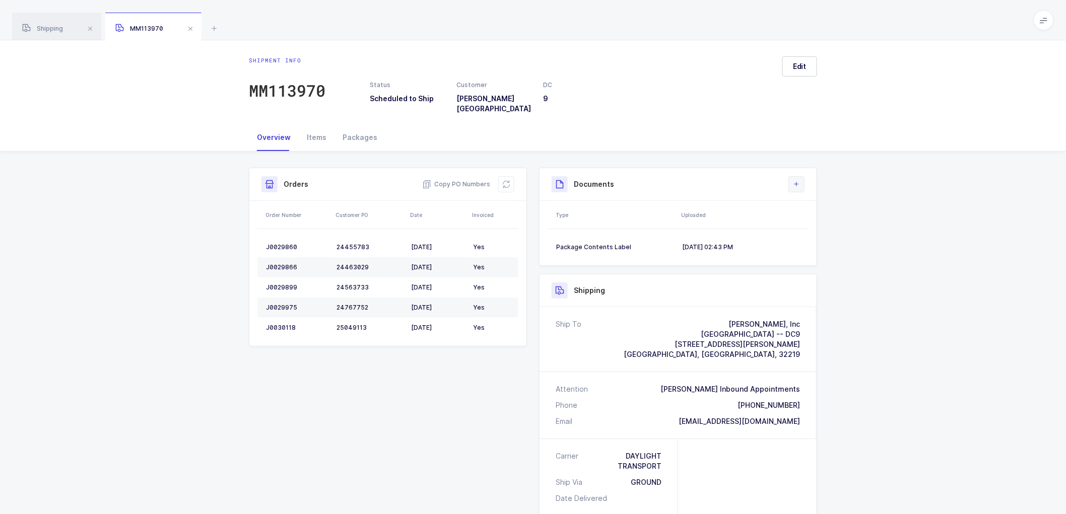
click at [796, 176] on button at bounding box center [796, 184] width 16 height 16
click at [824, 202] on li "Create Document" at bounding box center [830, 206] width 75 height 16
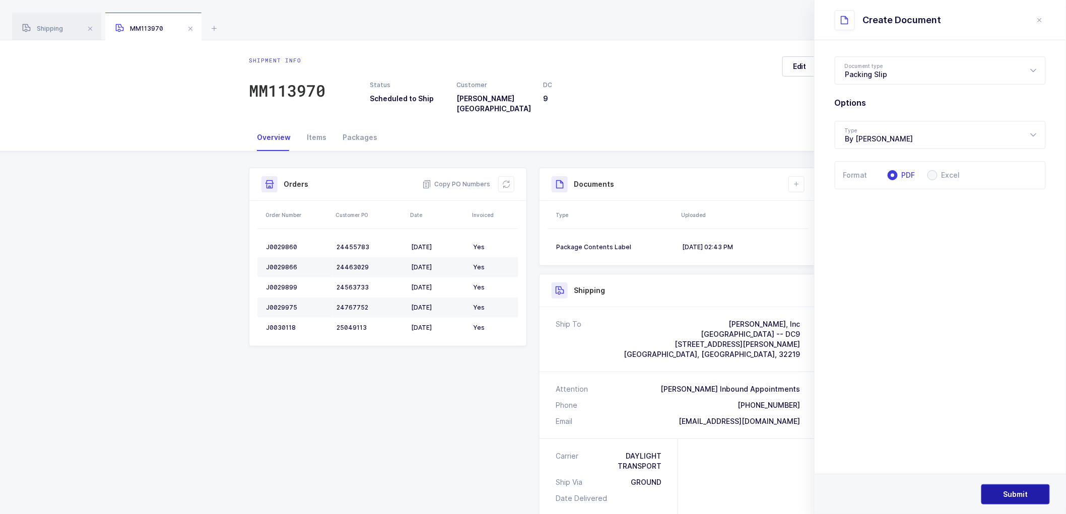
click at [1019, 490] on span "Submit" at bounding box center [1015, 495] width 25 height 10
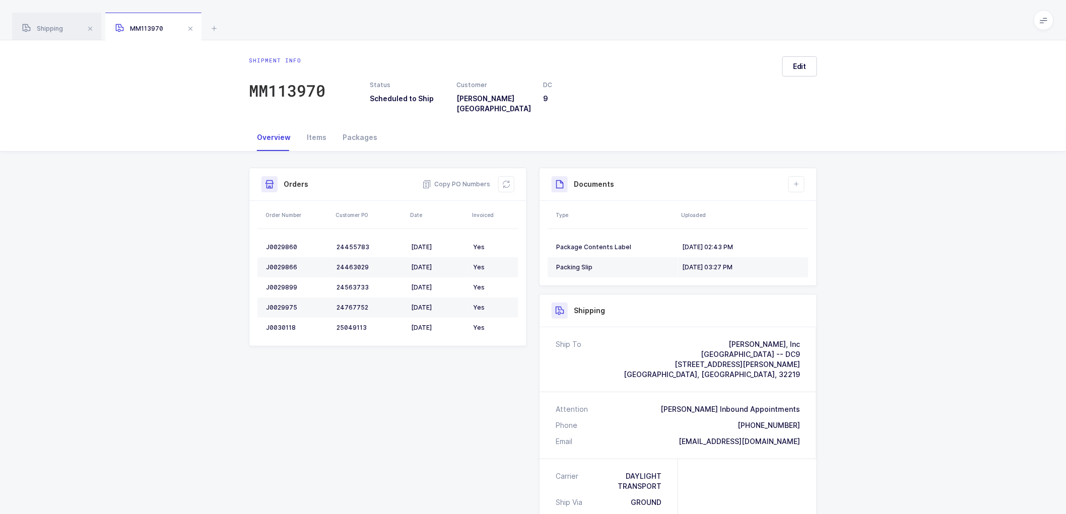
click at [938, 251] on div "Shipment Info Shipment Number MM113970 Status Scheduled to Ship Customer [PERSO…" at bounding box center [533, 434] width 1066 height 564
click at [357, 129] on div "Packages" at bounding box center [359, 137] width 51 height 27
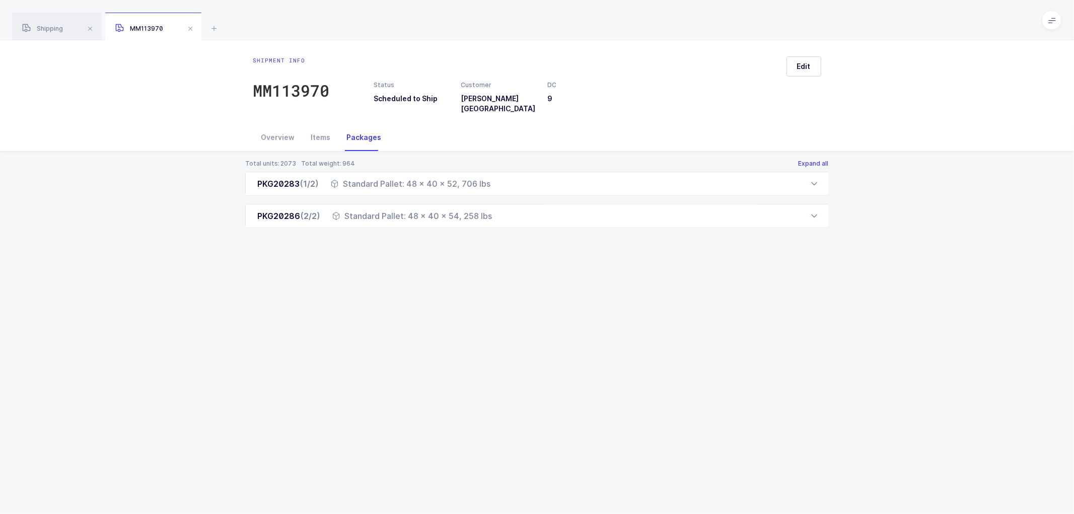
click at [809, 160] on button "Expand all" at bounding box center [813, 164] width 31 height 8
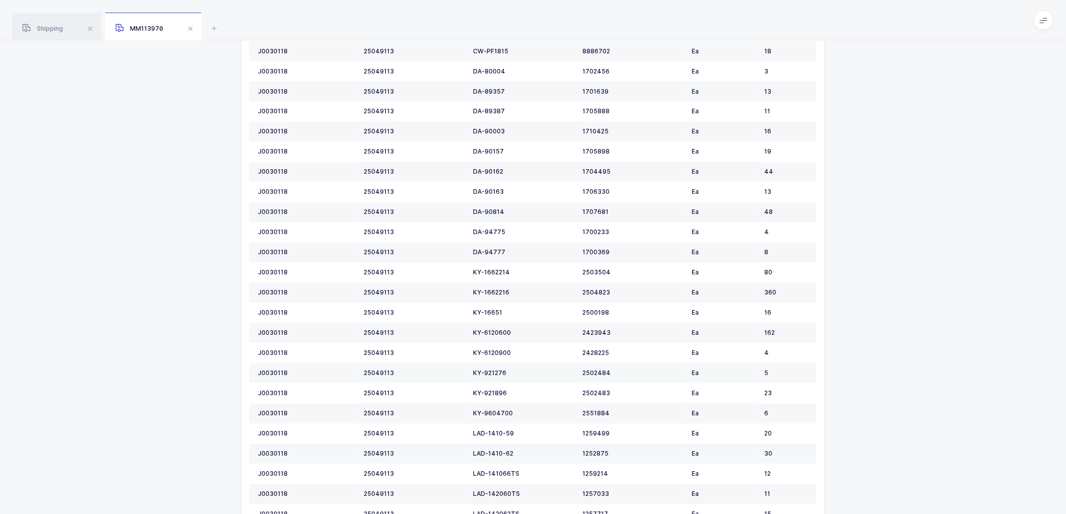
scroll to position [1066, 0]
